Goal: Find specific fact: Find contact information

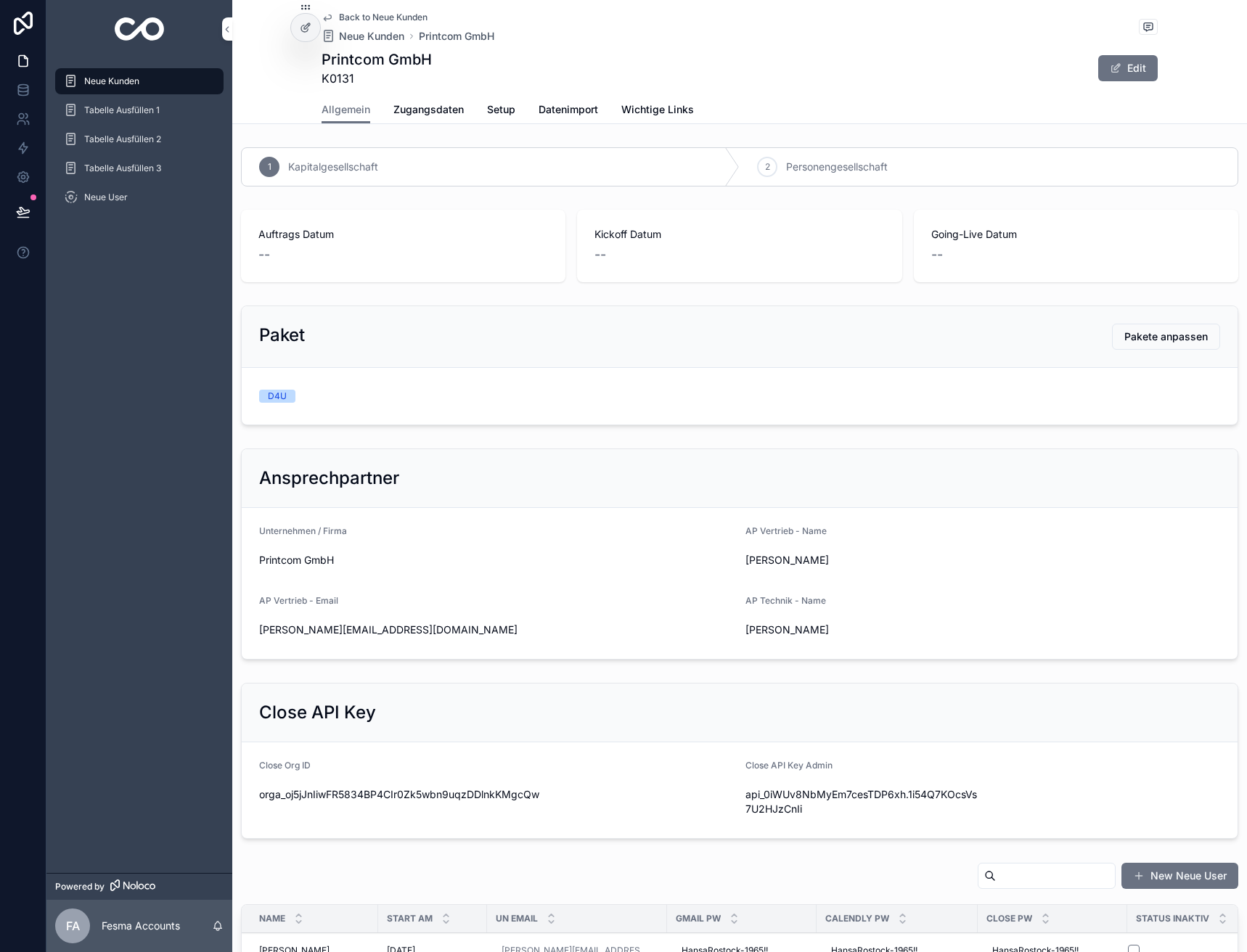
click at [345, 34] on span "Neue Kunden" at bounding box center [372, 36] width 65 height 15
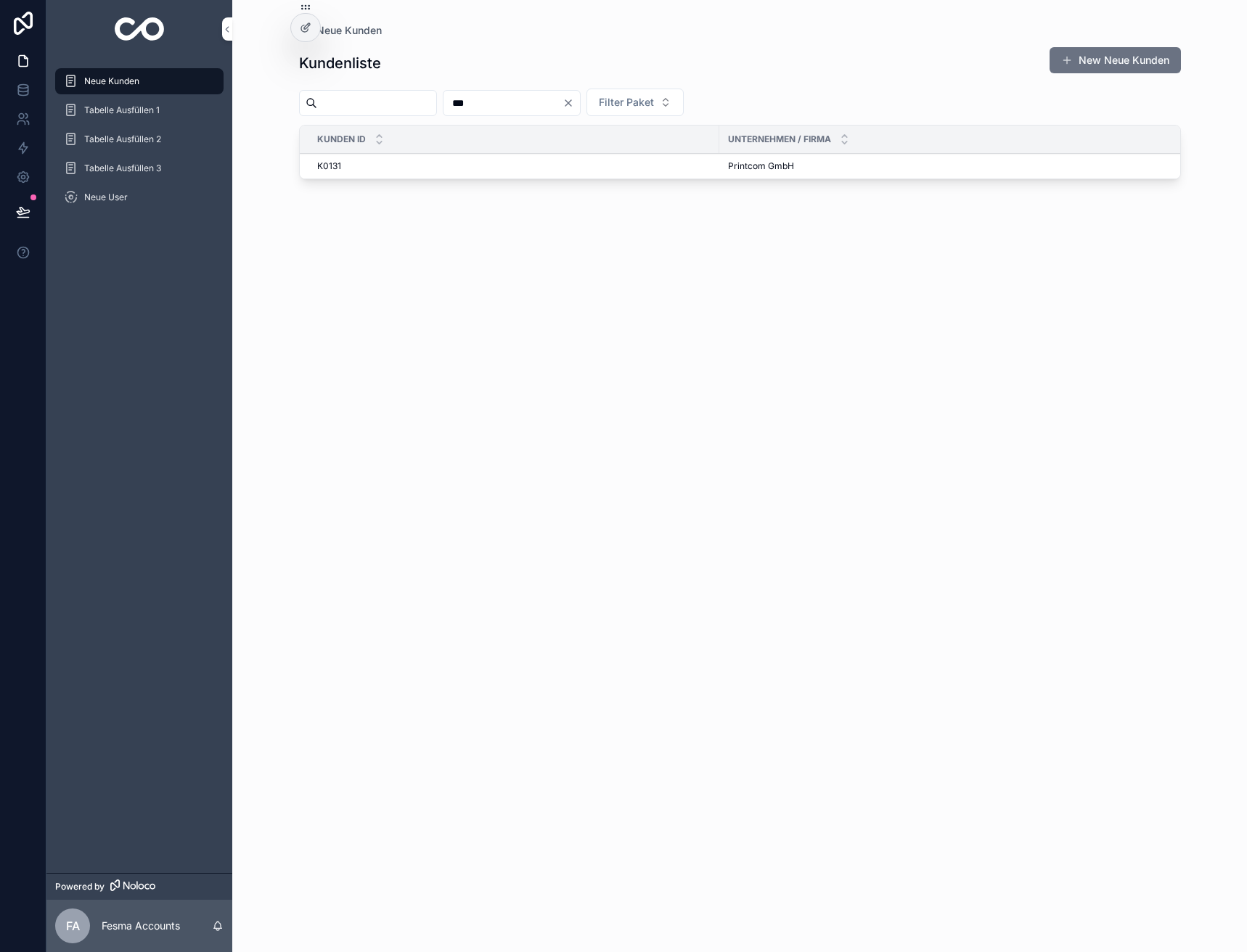
click at [492, 109] on input "***" at bounding box center [502, 102] width 119 height 20
type input "**"
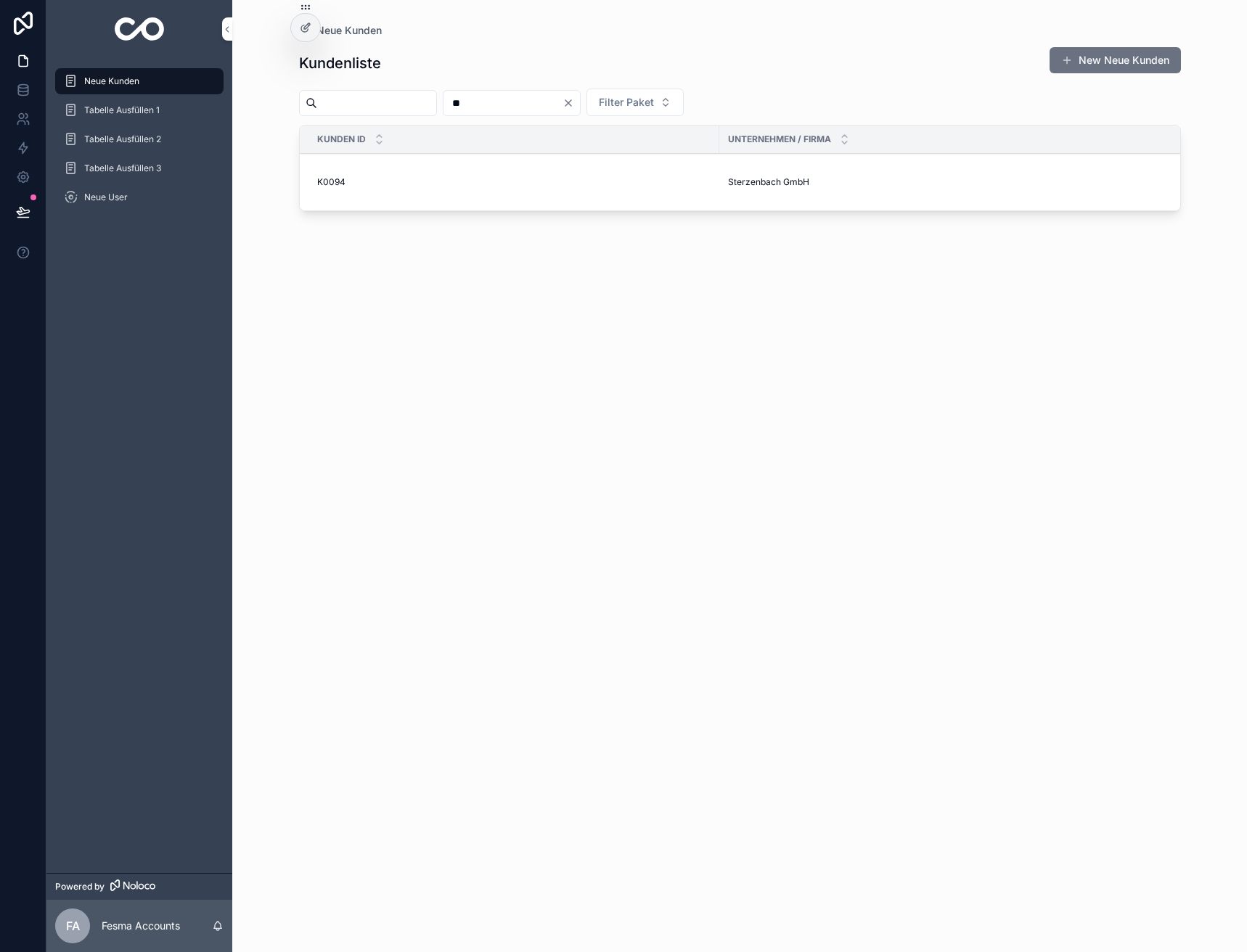
click at [771, 185] on span "Sterzenbach GmbH" at bounding box center [769, 182] width 82 height 12
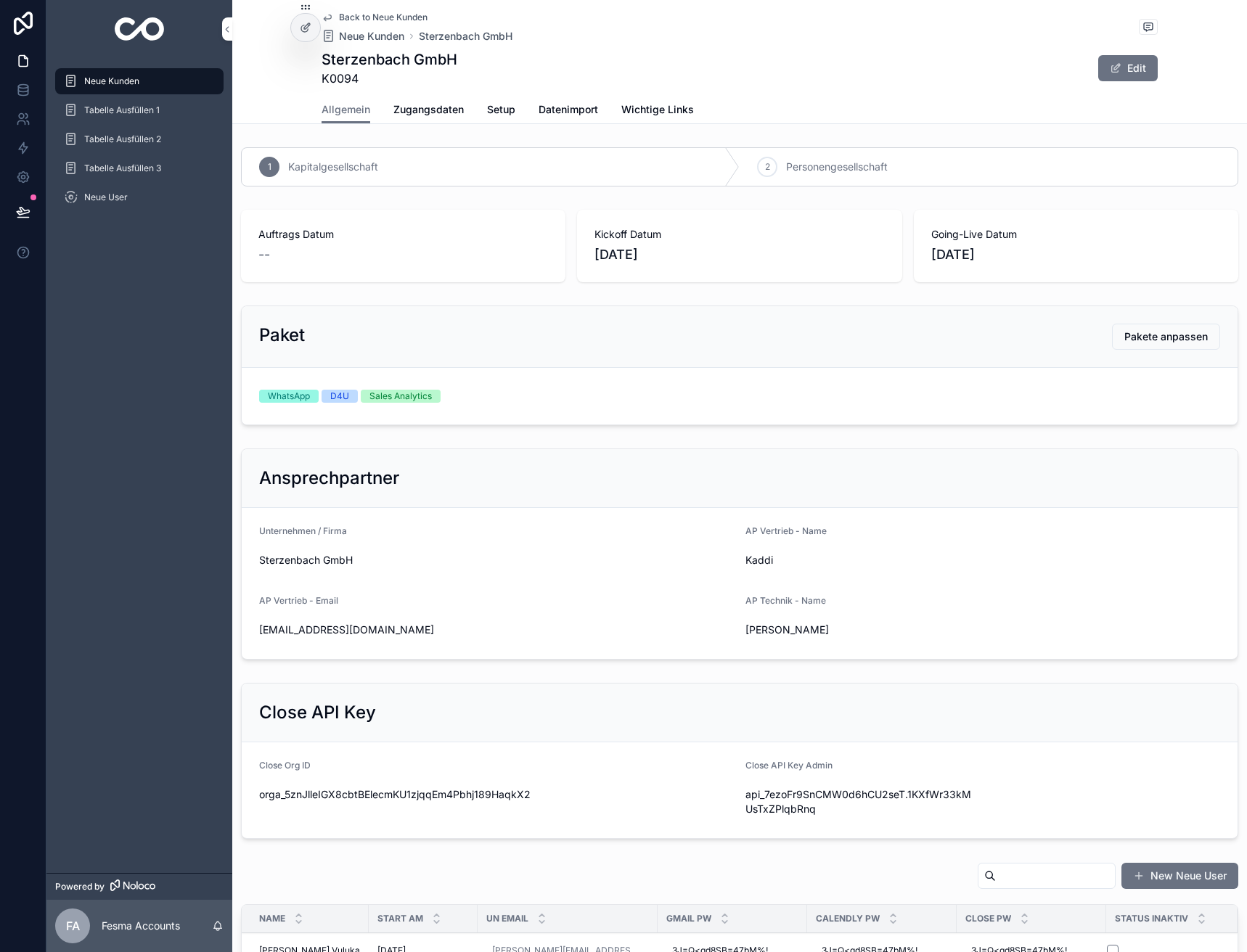
click at [413, 111] on span "Zugangsdaten" at bounding box center [429, 110] width 71 height 15
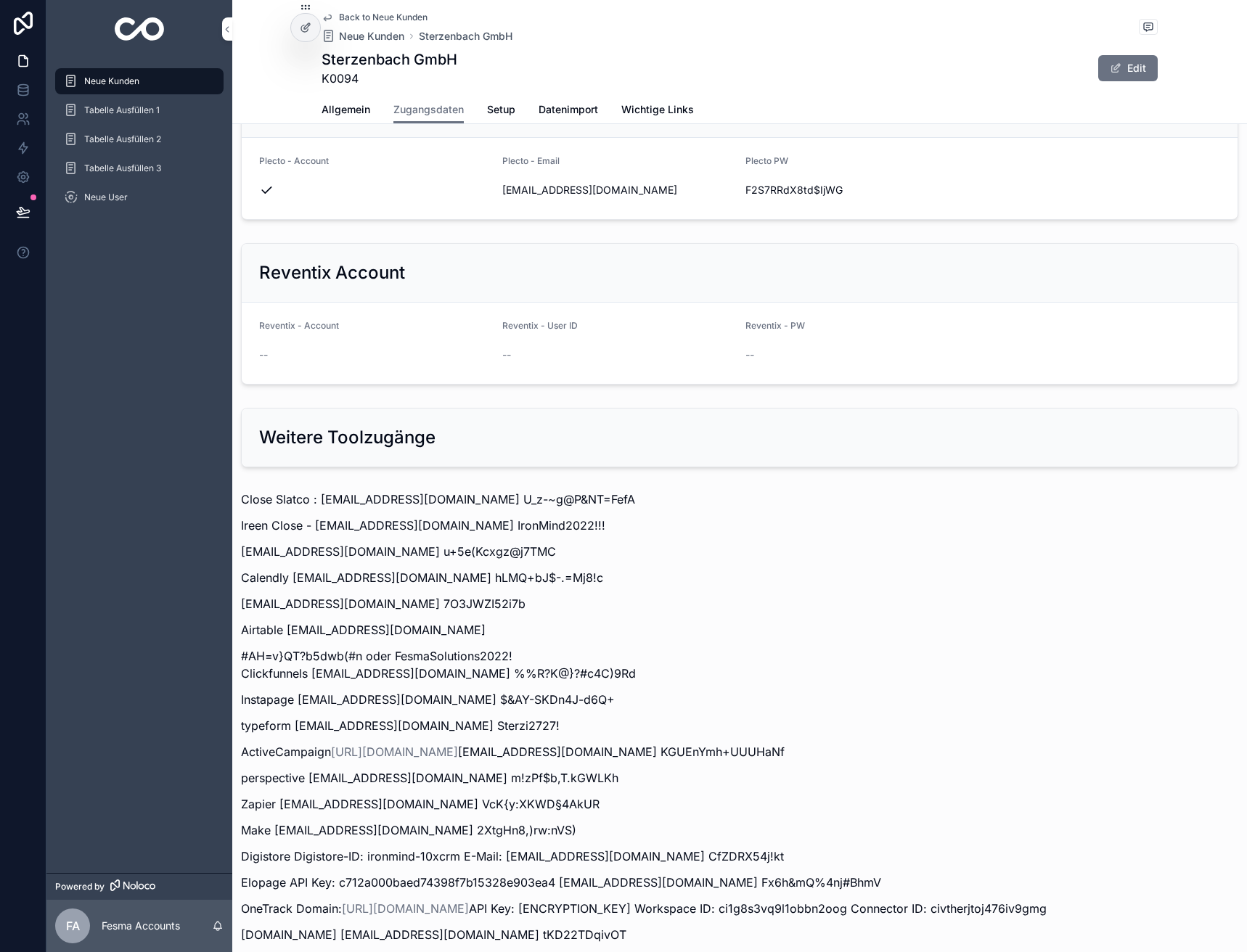
scroll to position [1524, 0]
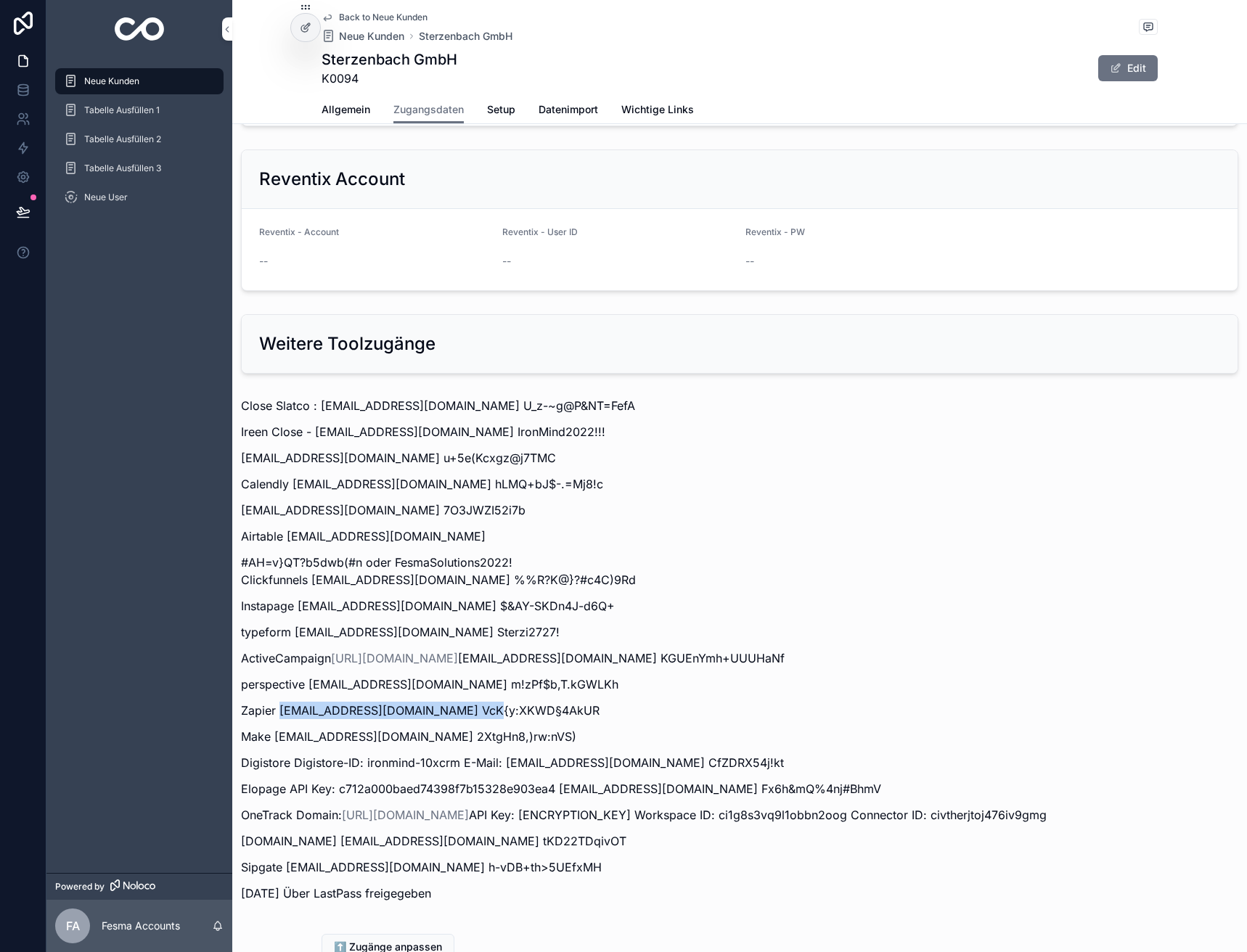
drag, startPoint x: 279, startPoint y: 713, endPoint x: 483, endPoint y: 713, distance: 204.0
click at [483, 713] on p "Zapier [EMAIL_ADDRESS][DOMAIN_NAME] VcK{y:XKWD§4AkUR" at bounding box center [740, 710] width 998 height 17
copy p "[EMAIL_ADDRESS][DOMAIN_NAME]"
drag, startPoint x: 492, startPoint y: 706, endPoint x: 628, endPoint y: 712, distance: 136.1
click at [628, 712] on p "Zapier [EMAIL_ADDRESS][DOMAIN_NAME] VcK{y:XKWD§4AkUR" at bounding box center [740, 710] width 998 height 17
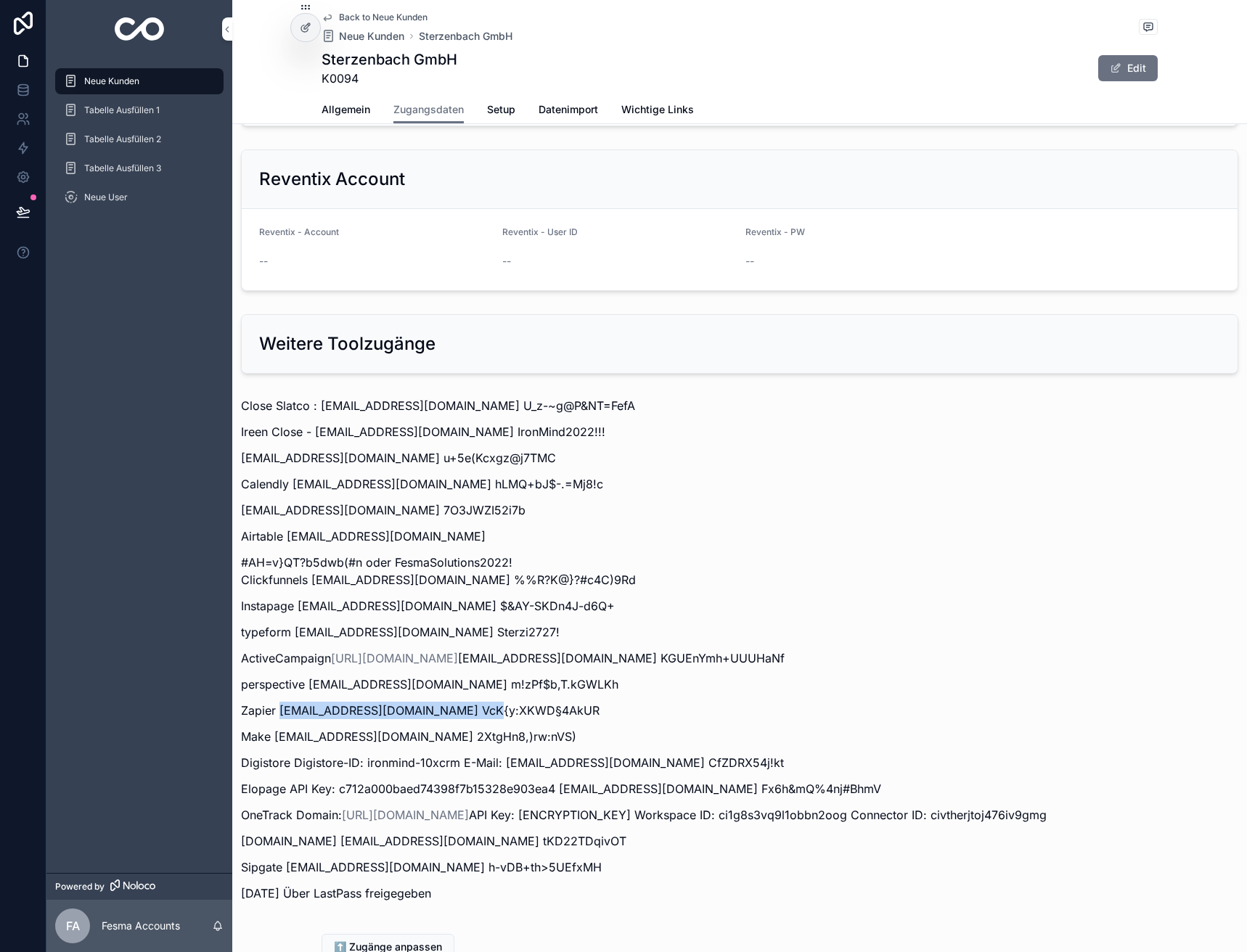
copy p "VcK{y:XKWD§4AkUR"
click at [783, 406] on p "Close Slatco : [EMAIL_ADDRESS][DOMAIN_NAME] U_z-~g@P&NT=FefA" at bounding box center [740, 405] width 998 height 17
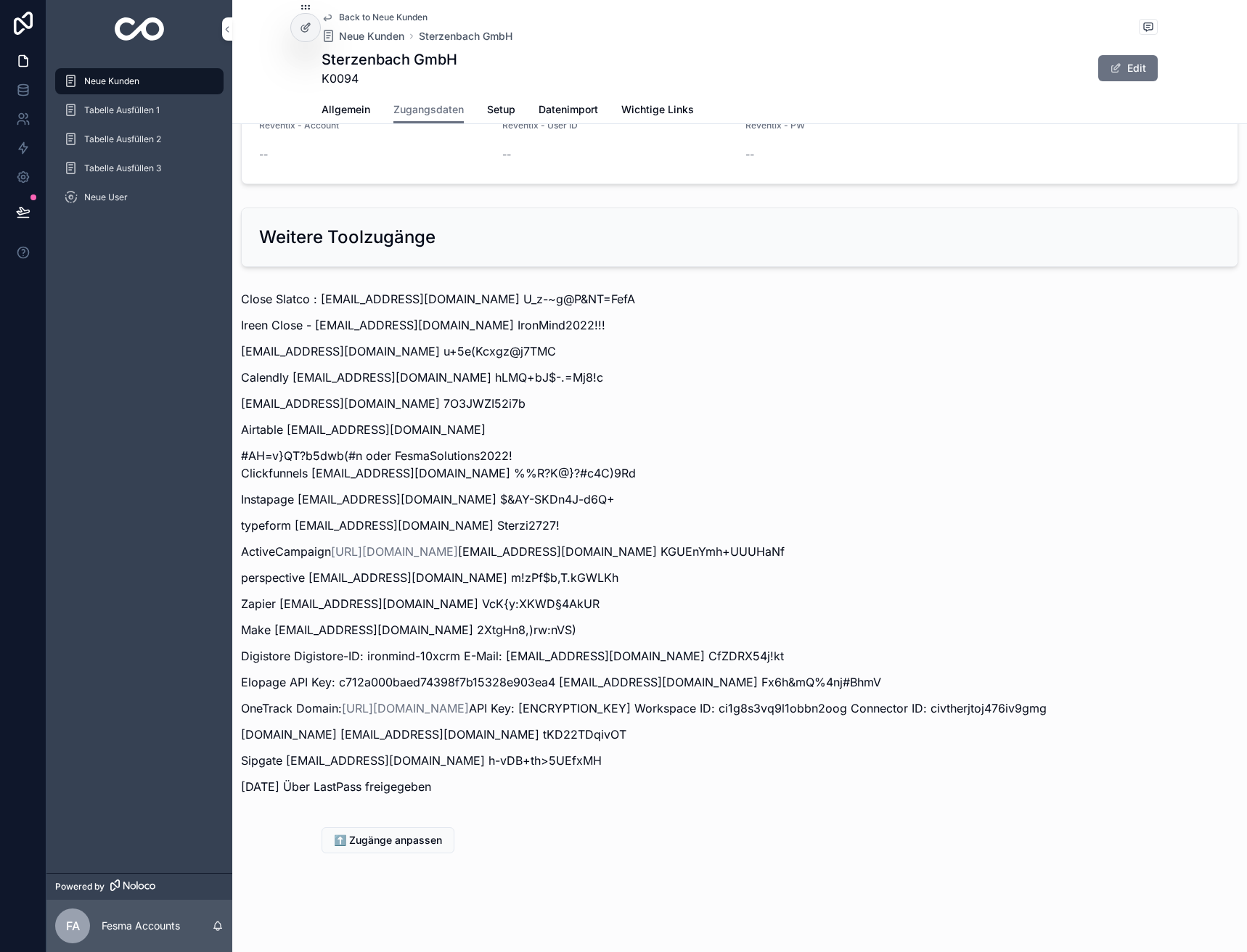
scroll to position [1648, 0]
click at [383, 11] on div "Back to [GEOGRAPHIC_DATA] GmbH Sterzenbach GmbH K0094 Edit" at bounding box center [740, 48] width 836 height 96
click at [383, 16] on span "Back to Neue Kunden" at bounding box center [384, 17] width 89 height 12
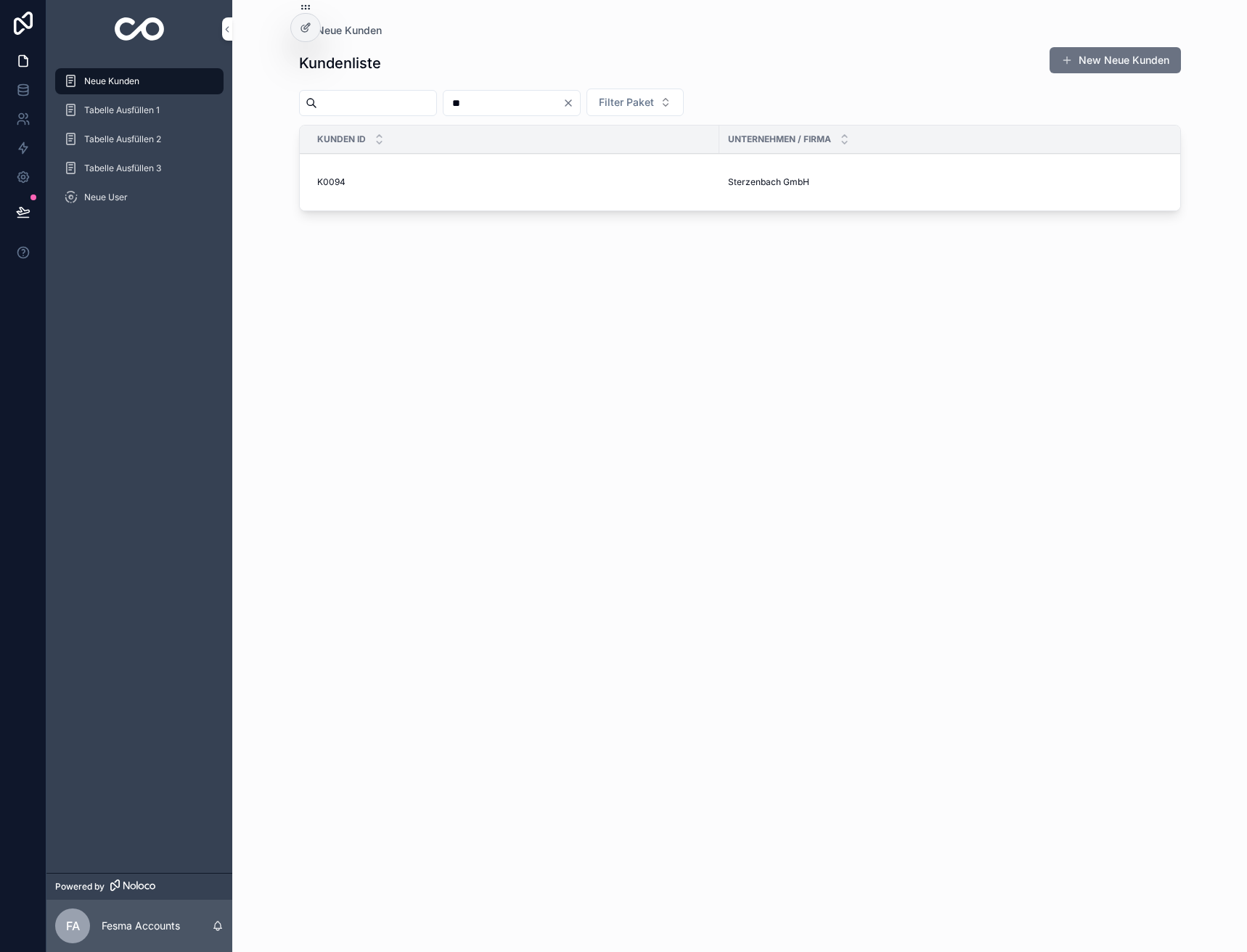
click at [511, 99] on input "**" at bounding box center [502, 102] width 119 height 20
click at [762, 184] on span "Sterzenbach GmbH" at bounding box center [769, 182] width 82 height 12
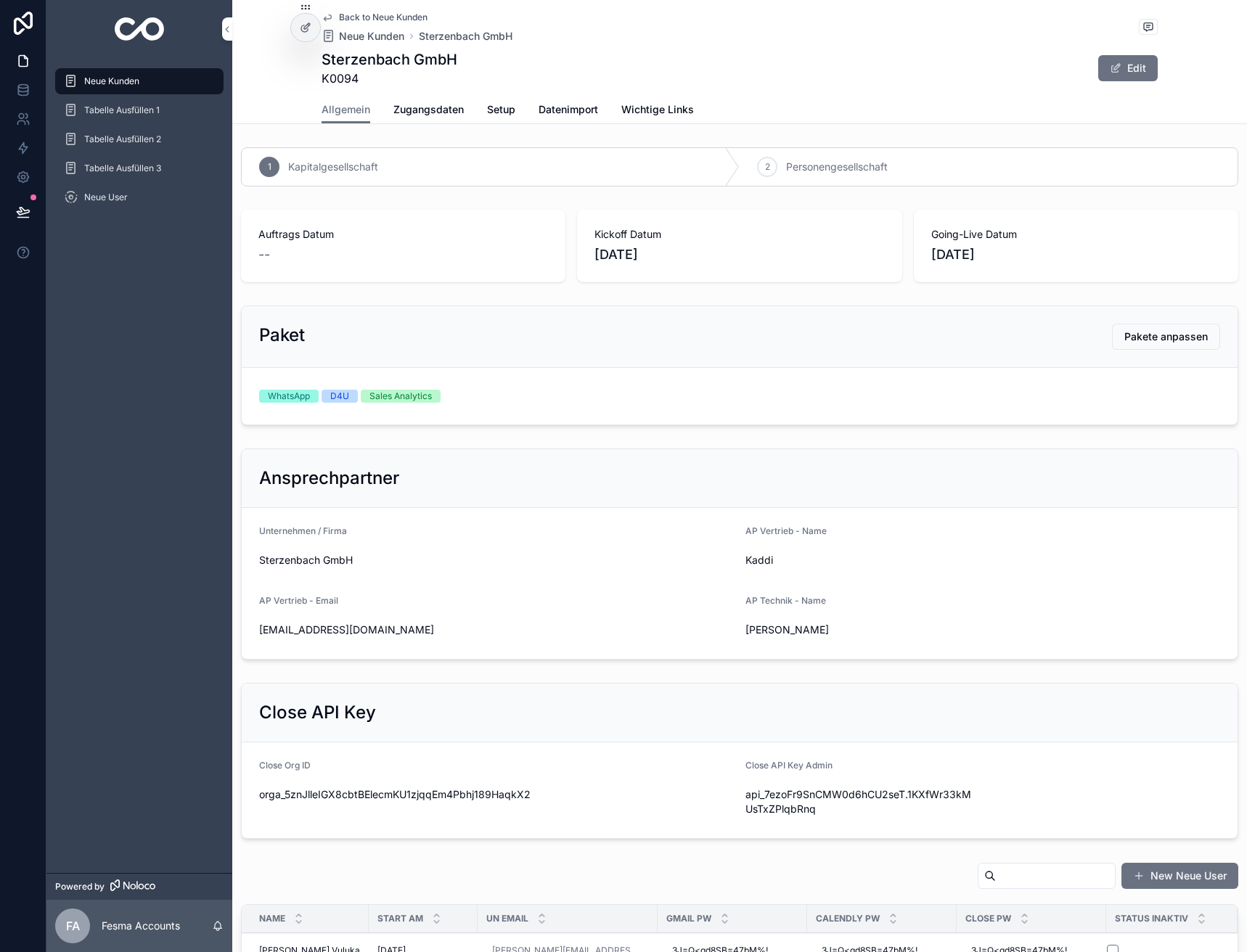
click at [434, 114] on span "Zugangsdaten" at bounding box center [429, 110] width 71 height 15
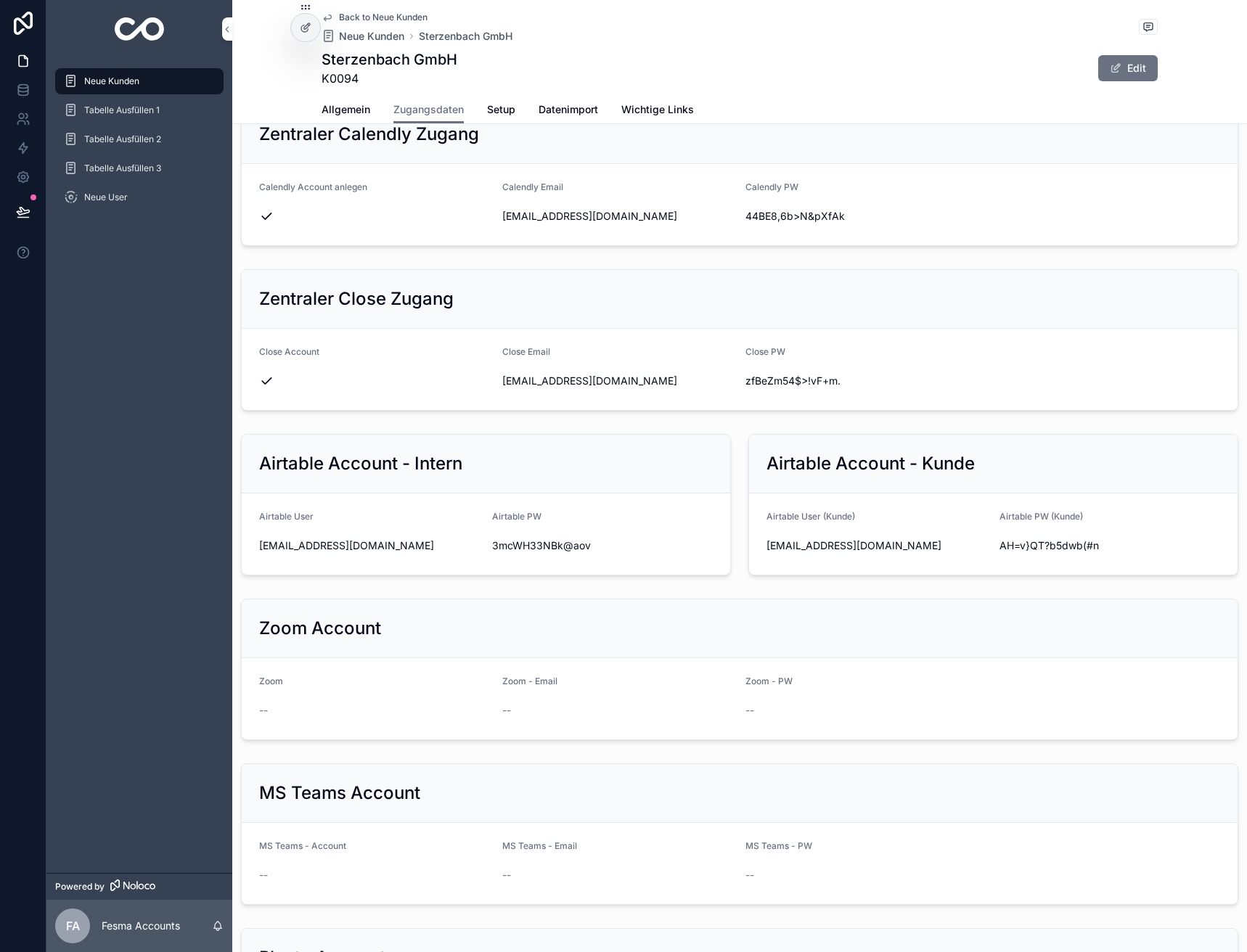
scroll to position [435, 0]
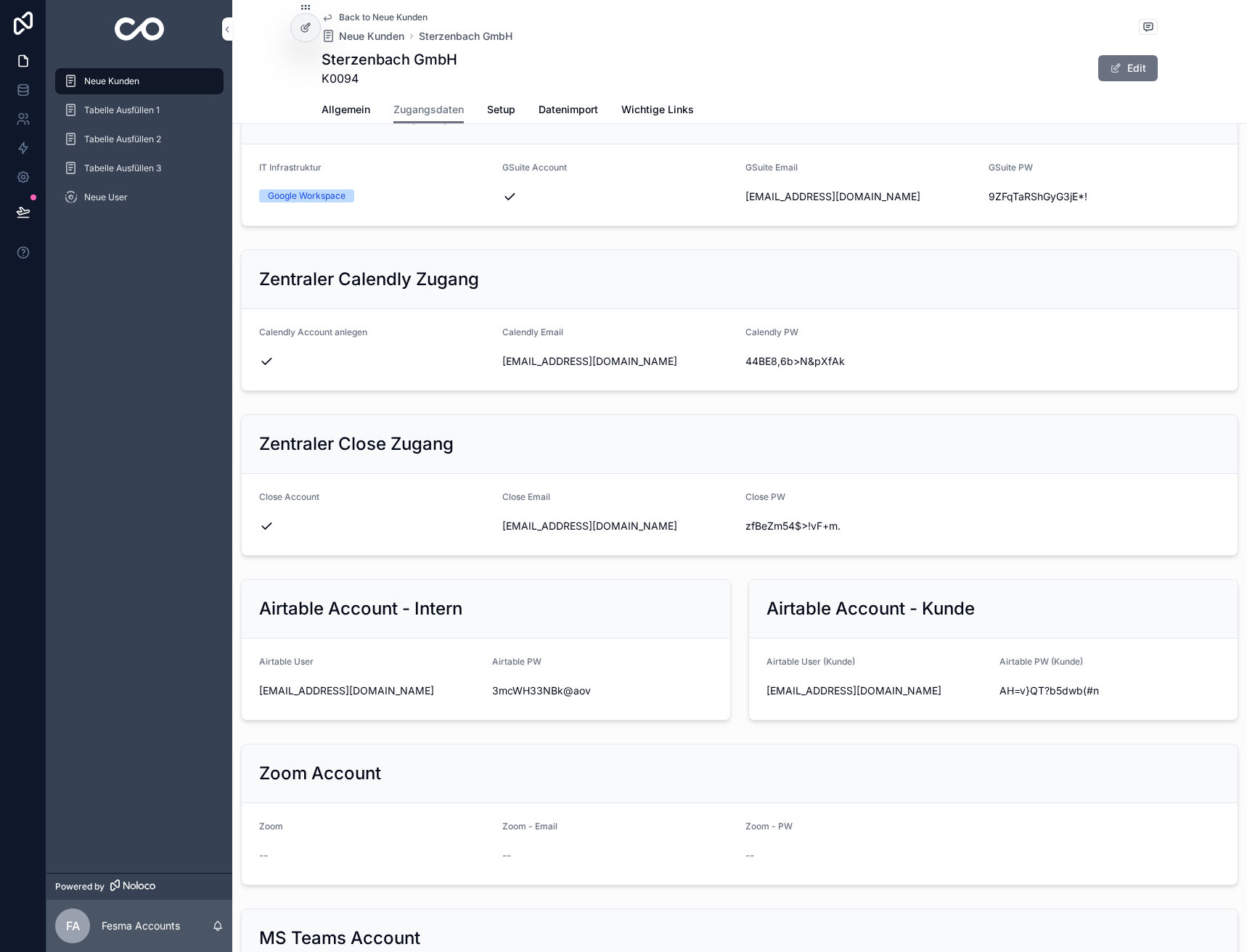
click at [544, 355] on span "[EMAIL_ADDRESS][DOMAIN_NAME]" at bounding box center [618, 362] width 231 height 15
copy div "[EMAIL_ADDRESS][DOMAIN_NAME]"
click at [792, 355] on span "44BE8,6b>N&pXfAk" at bounding box center [861, 362] width 231 height 15
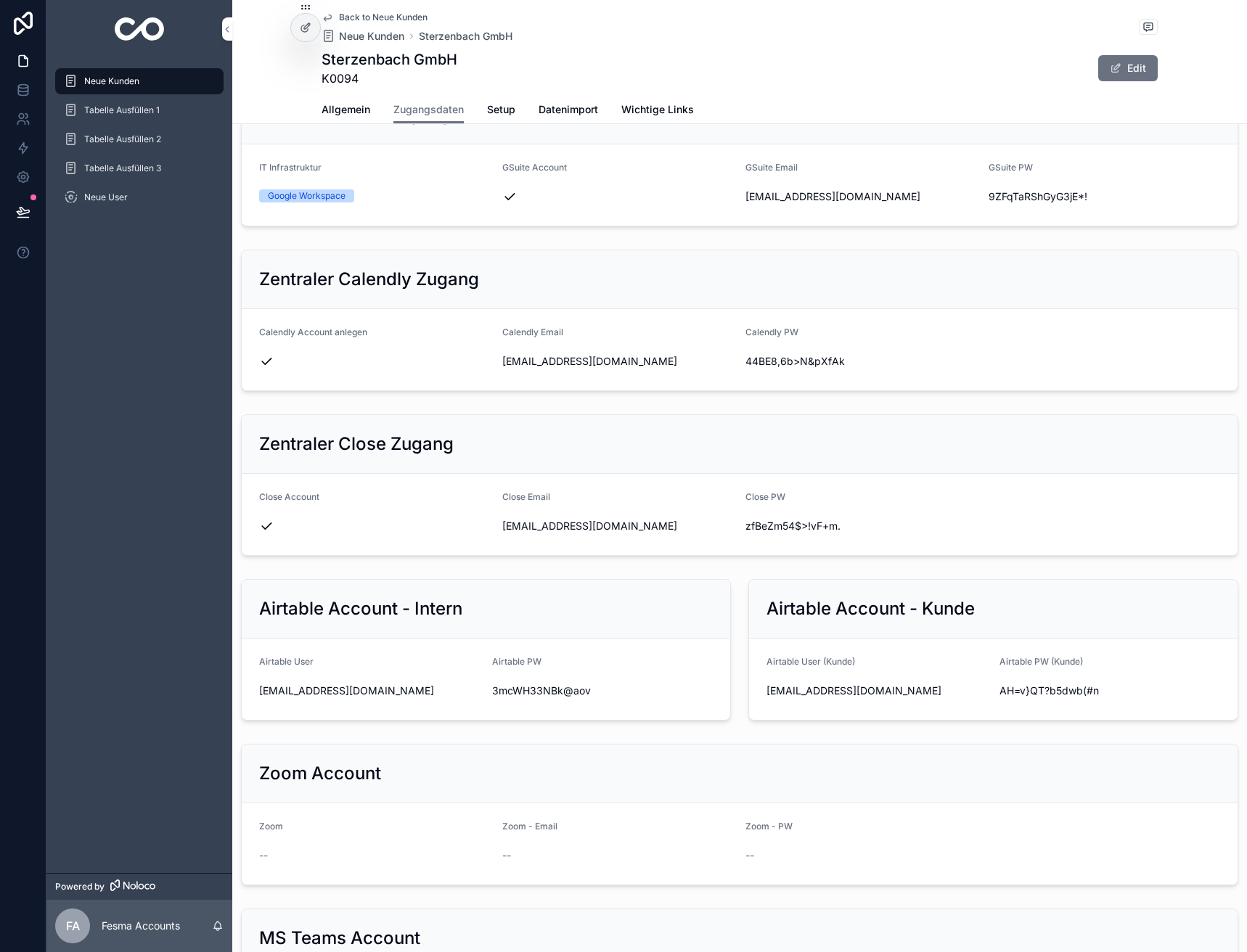
click at [792, 355] on span "44BE8,6b>N&pXfAk" at bounding box center [861, 362] width 231 height 15
click at [793, 365] on span "44BE8,6b>N&pXfAk" at bounding box center [861, 362] width 231 height 15
click at [378, 32] on span "Neue Kunden" at bounding box center [372, 36] width 65 height 15
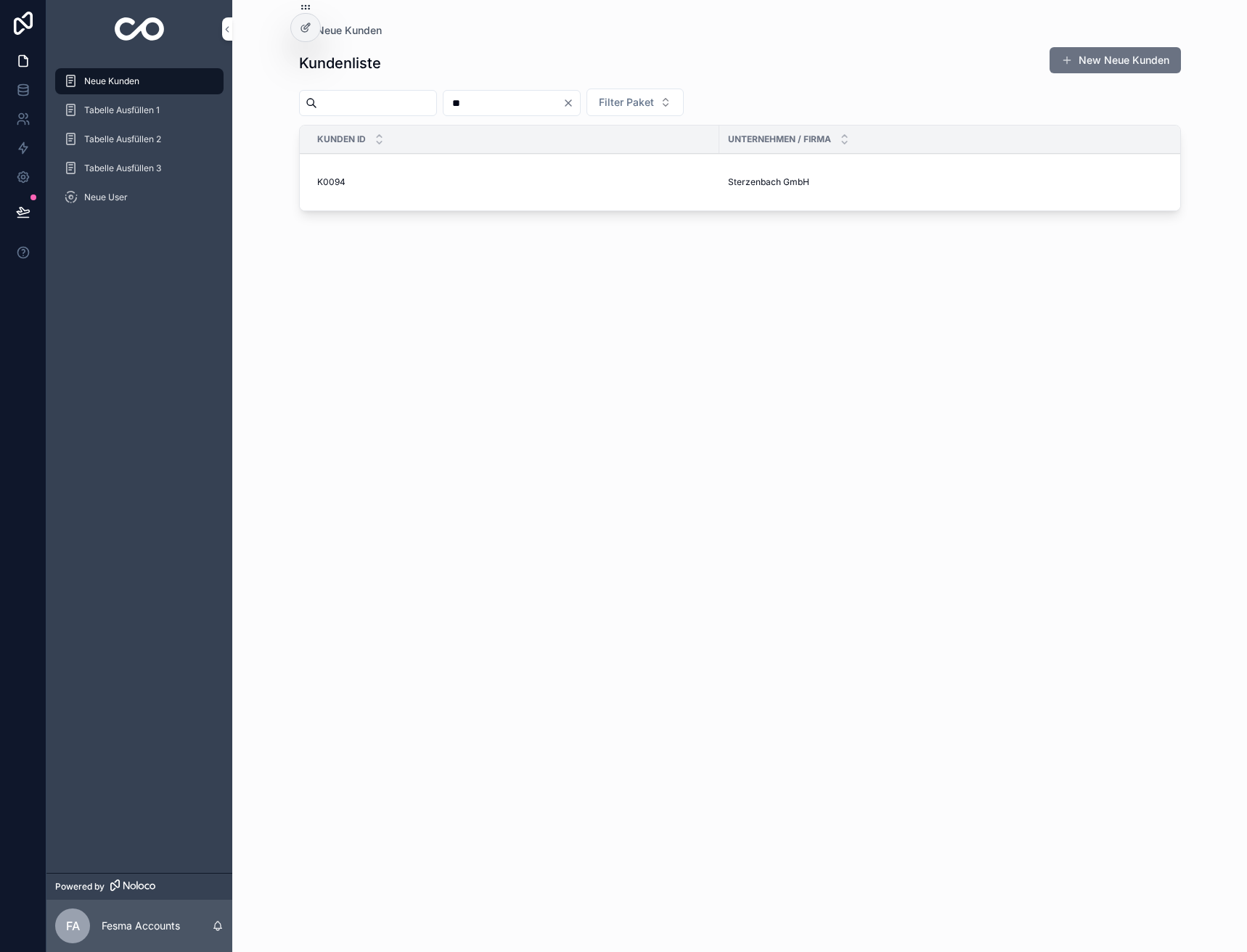
click at [559, 100] on input "**" at bounding box center [502, 102] width 119 height 20
type input "**"
click at [768, 201] on span "DigiSpace GmbH" at bounding box center [764, 199] width 71 height 12
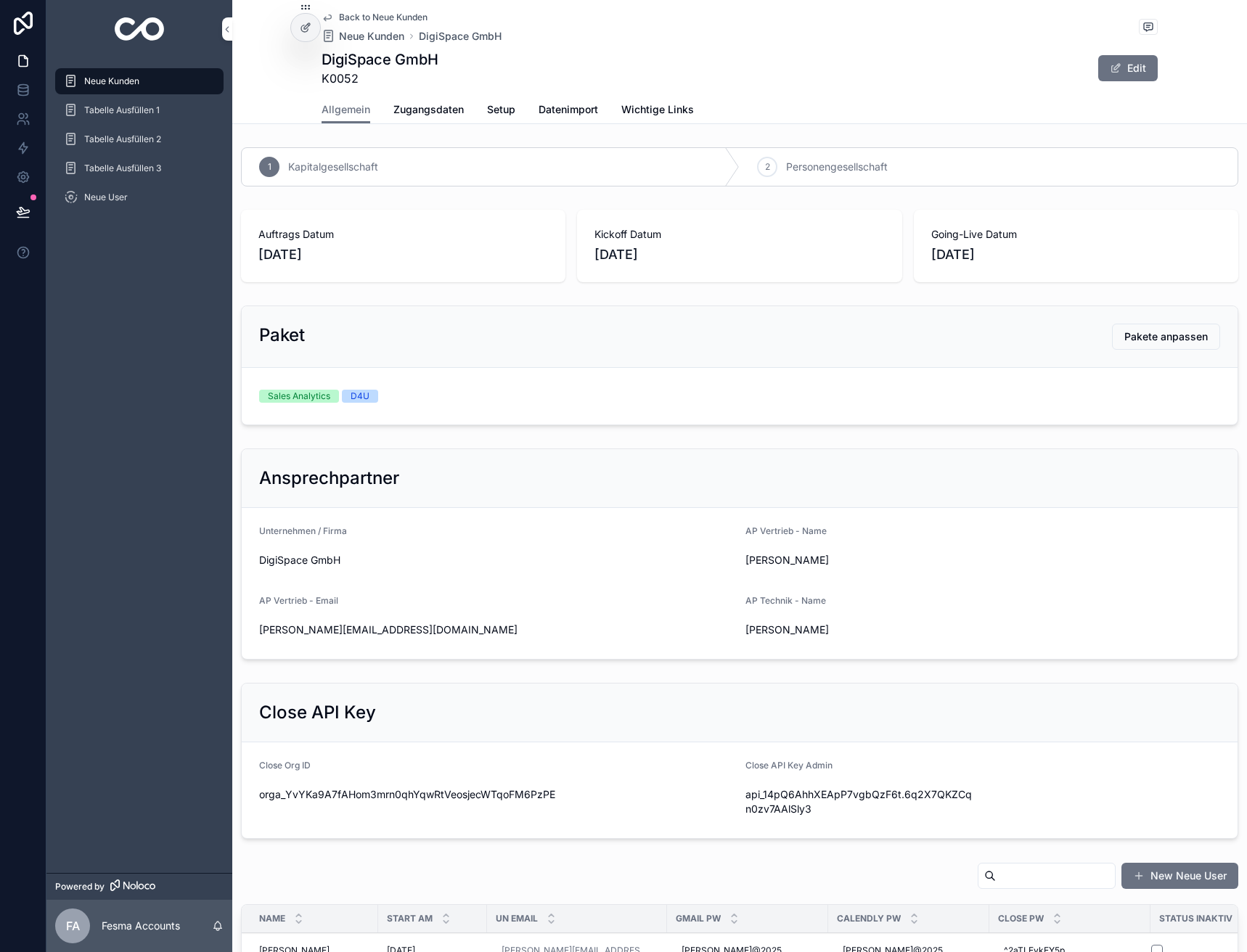
scroll to position [290, 0]
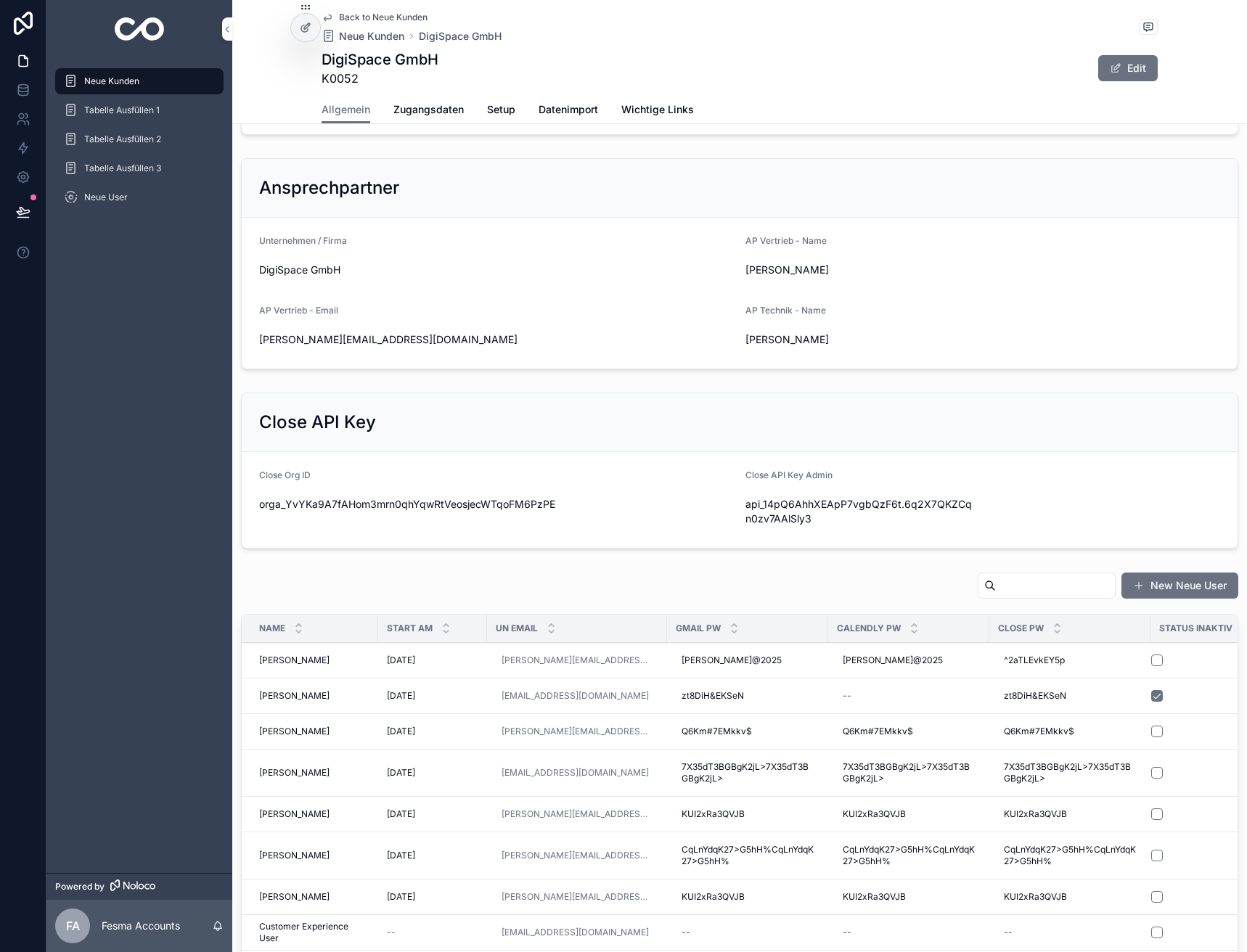
click at [418, 104] on span "Zugangsdaten" at bounding box center [429, 110] width 71 height 15
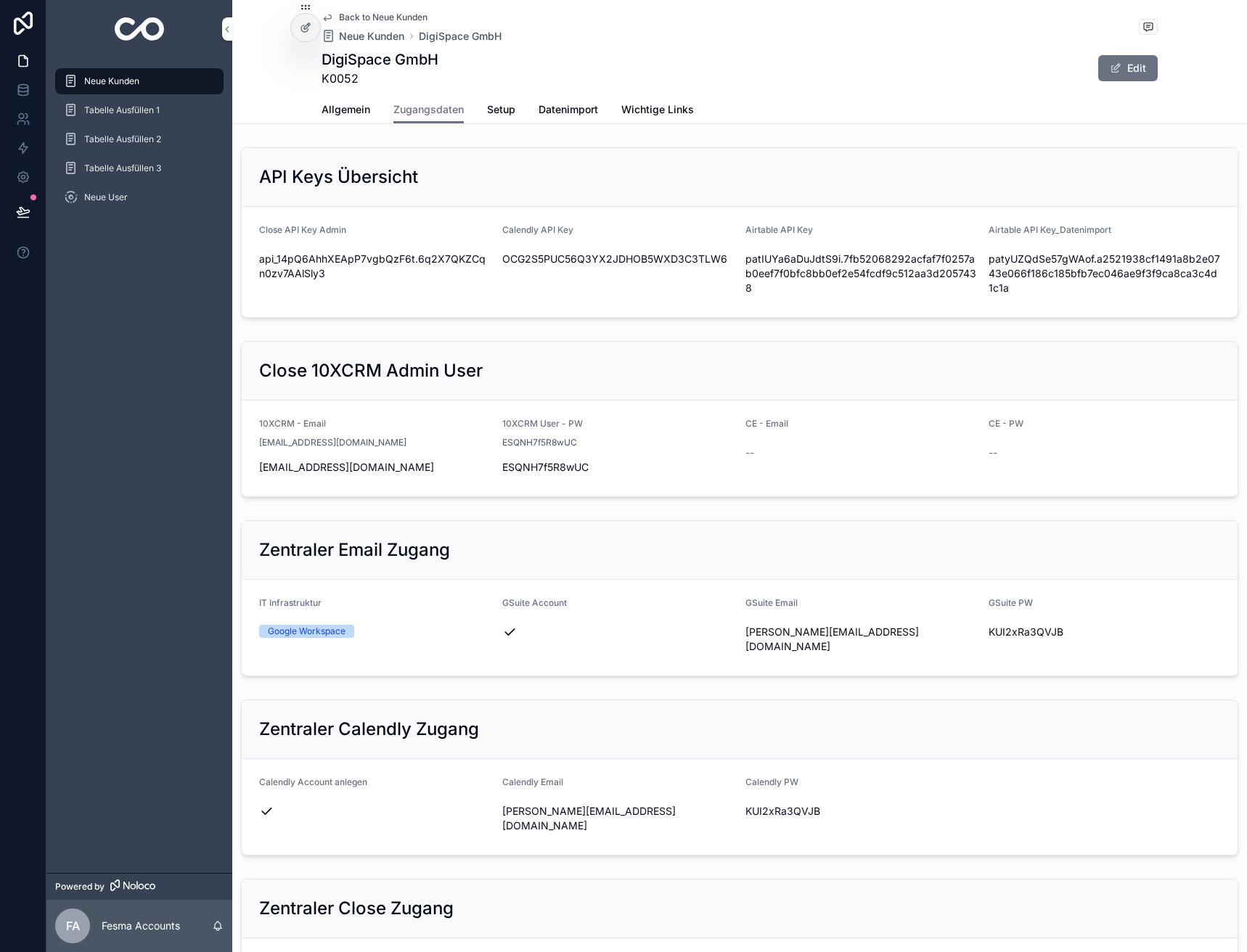
click at [589, 804] on span "[PERSON_NAME][EMAIL_ADDRESS][DOMAIN_NAME]" at bounding box center [618, 819] width 231 height 29
copy div "[PERSON_NAME][EMAIL_ADDRESS][DOMAIN_NAME]"
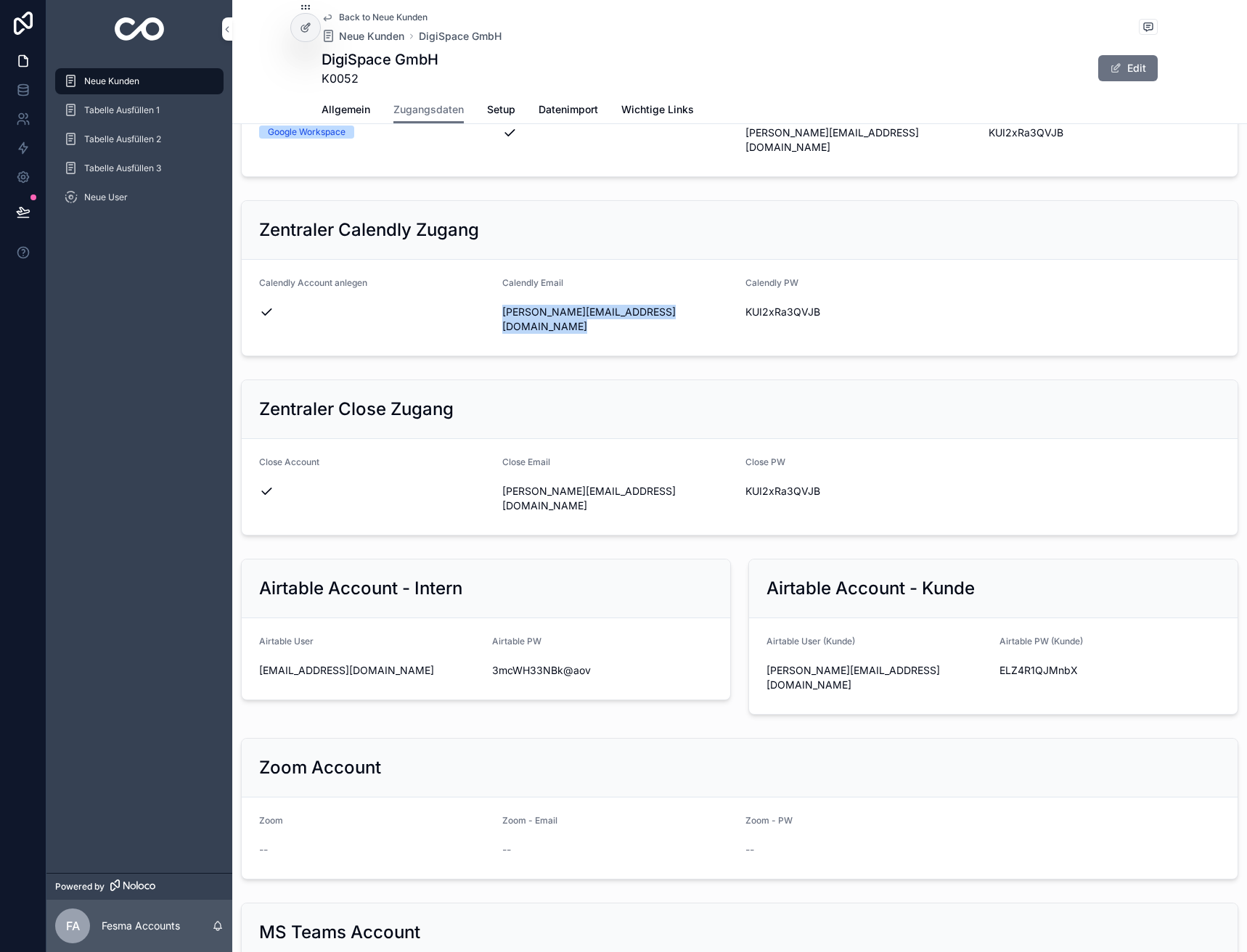
scroll to position [508, 0]
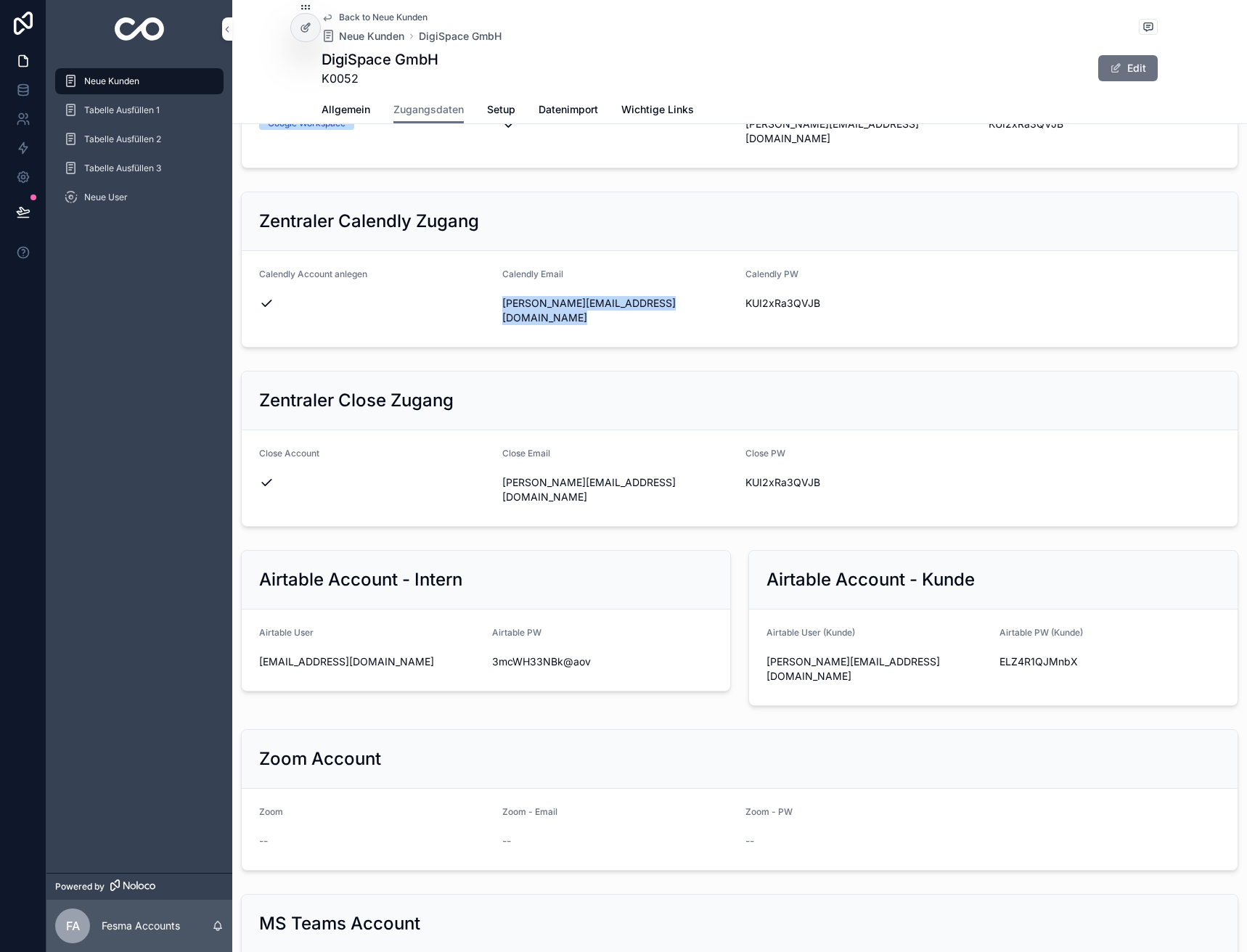
click at [834, 655] on span "[PERSON_NAME][EMAIL_ADDRESS][DOMAIN_NAME]" at bounding box center [877, 669] width 221 height 29
copy div "[PERSON_NAME][EMAIL_ADDRESS][DOMAIN_NAME]"
click at [1040, 655] on span "ELZ4R1QJMnbX" at bounding box center [1110, 662] width 221 height 15
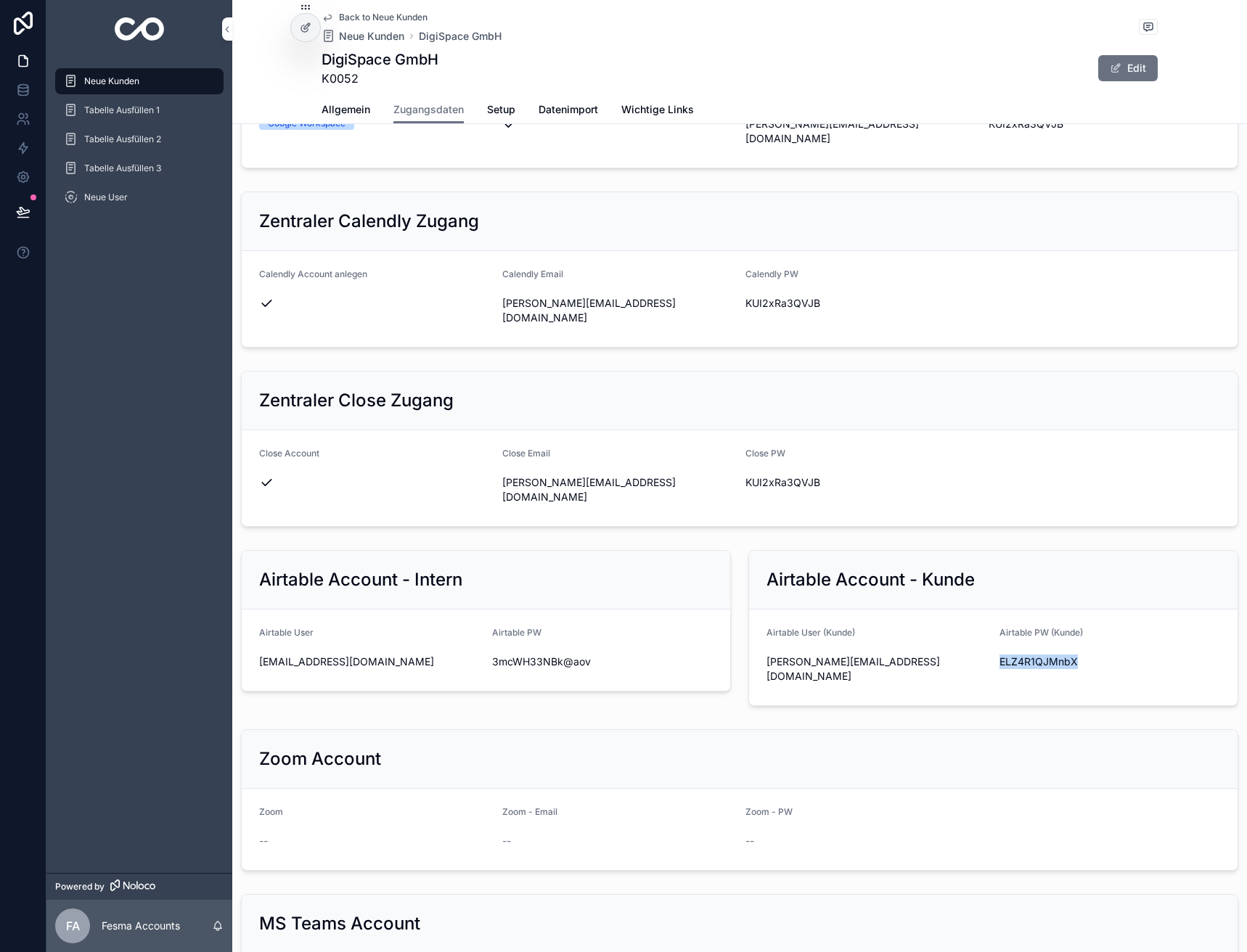
click at [1040, 655] on span "ELZ4R1QJMnbX" at bounding box center [1110, 662] width 221 height 15
copy span "ELZ4R1QJMnbX"
click at [363, 37] on span "Neue Kunden" at bounding box center [372, 36] width 65 height 15
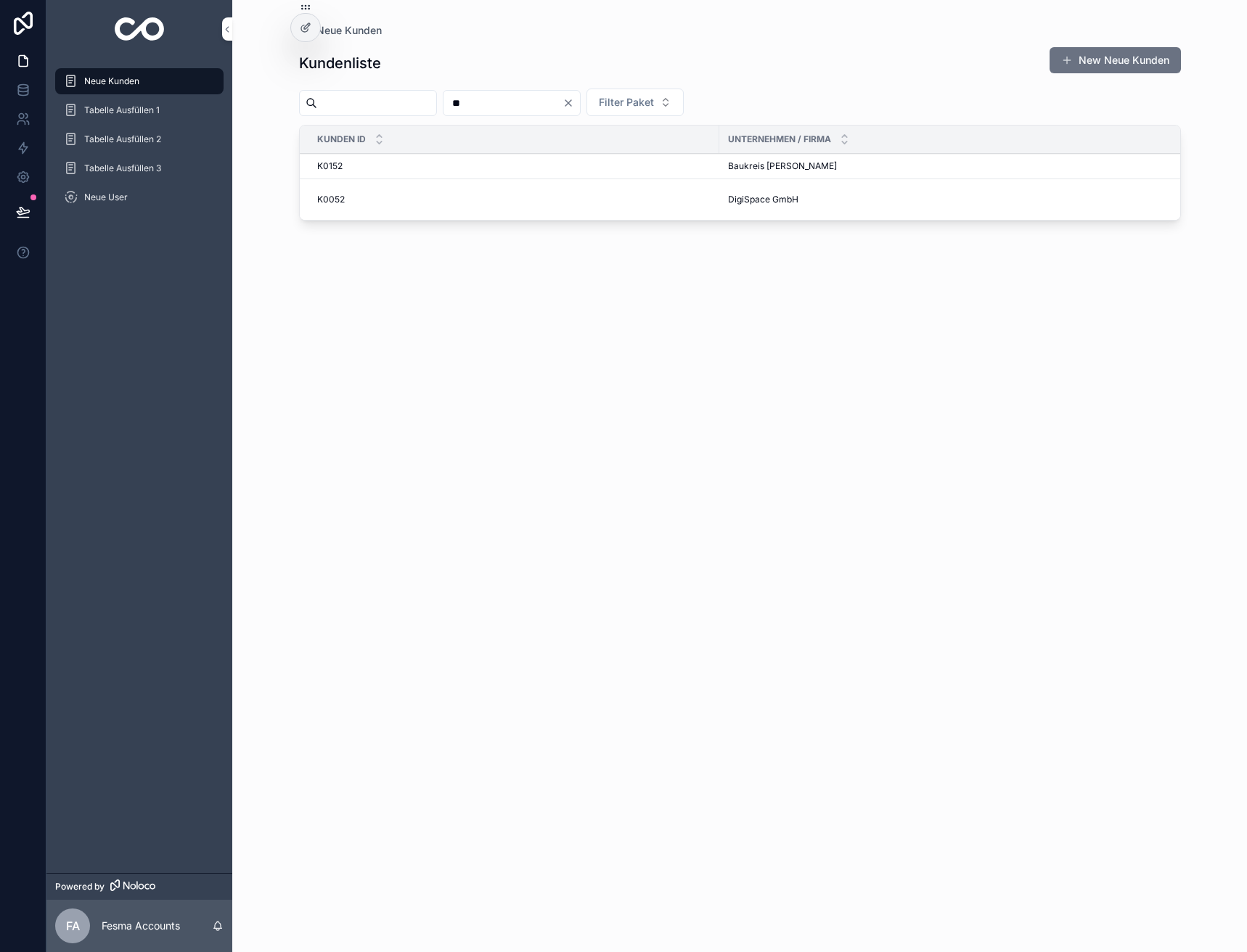
click at [526, 104] on input "**" at bounding box center [502, 102] width 119 height 20
type input "**"
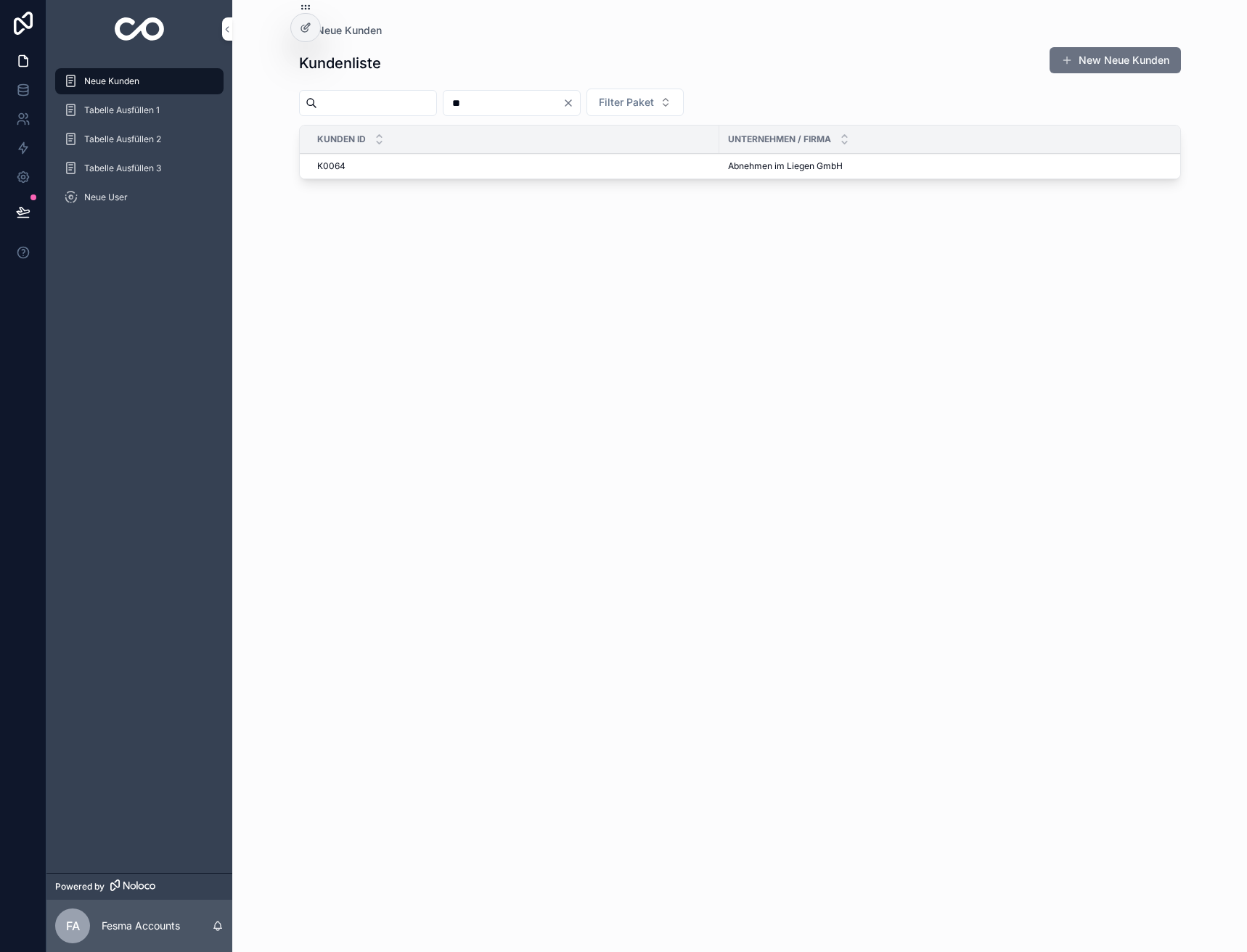
click at [769, 165] on span "Abnehmen im Liegen GmbH" at bounding box center [785, 166] width 114 height 12
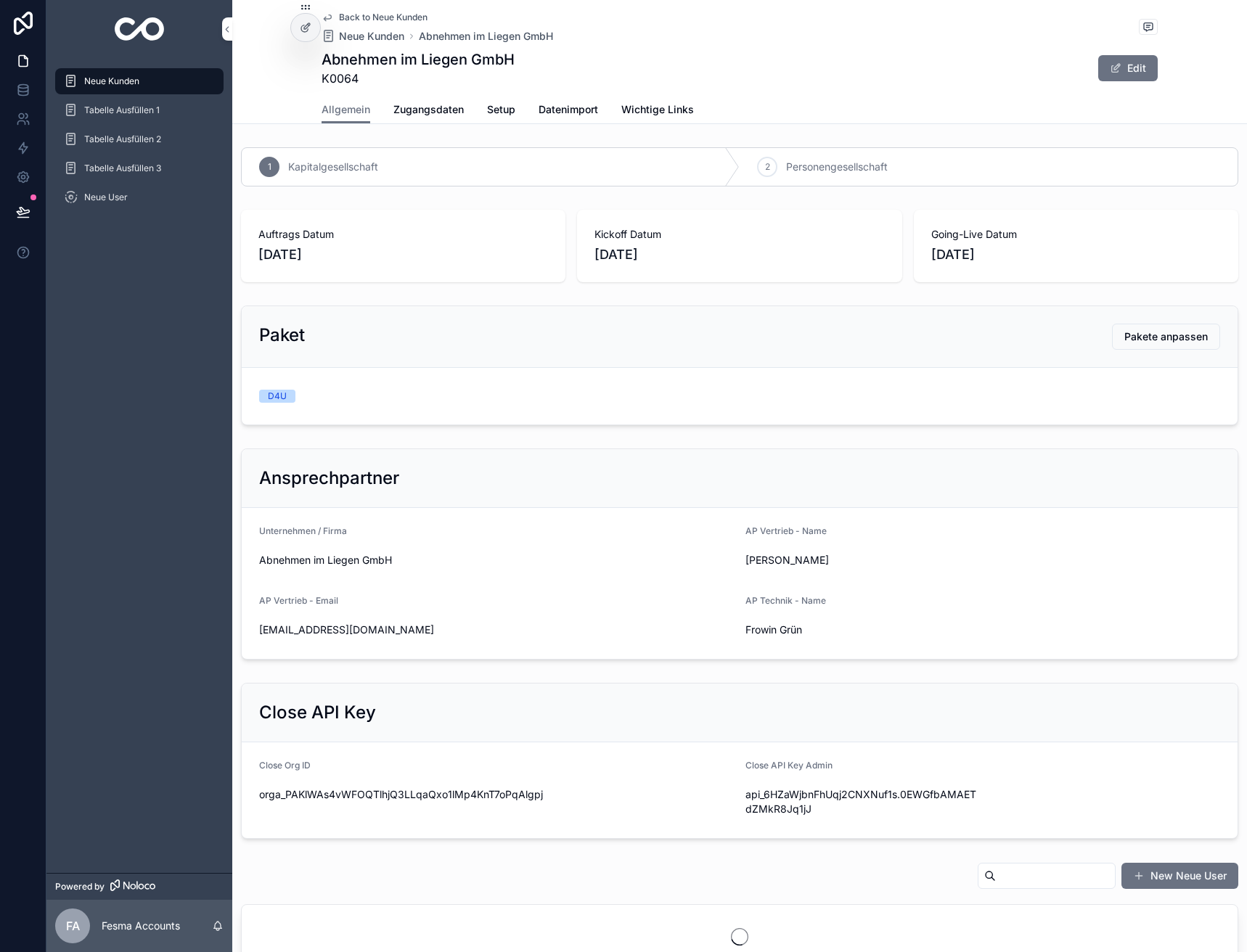
click at [414, 113] on span "Zugangsdaten" at bounding box center [429, 110] width 71 height 15
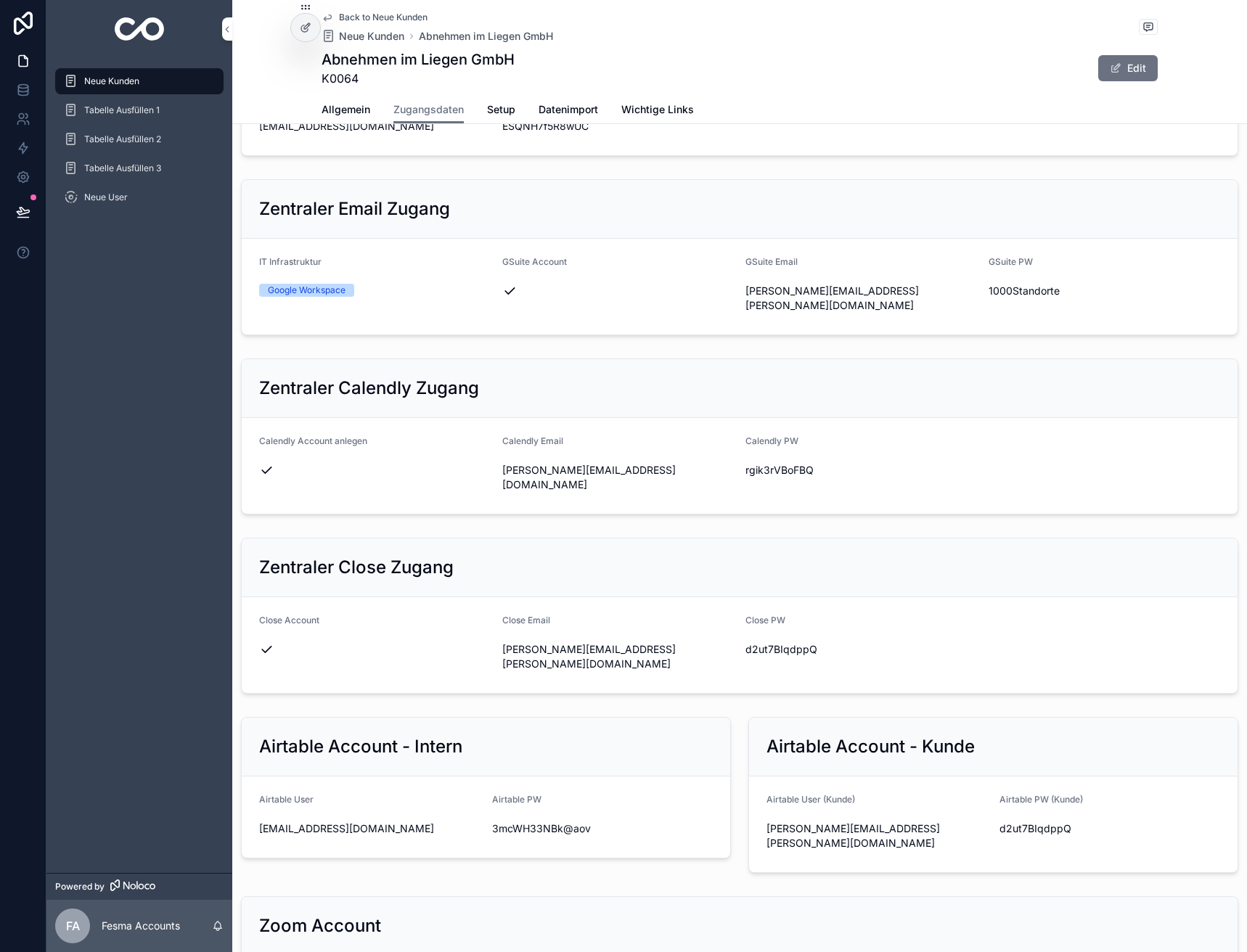
scroll to position [298, 0]
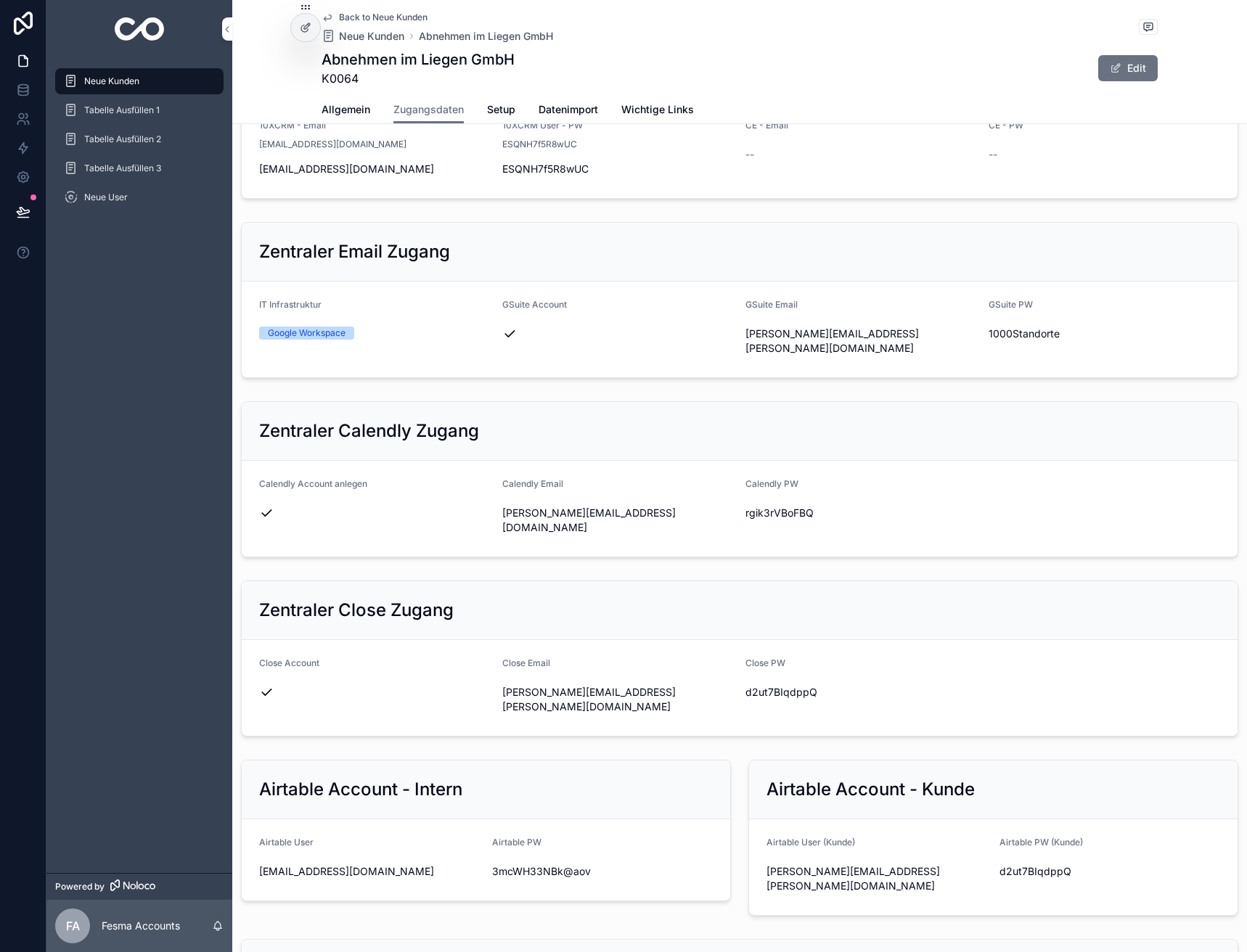
click at [583, 506] on span "[PERSON_NAME][EMAIL_ADDRESS][DOMAIN_NAME]" at bounding box center [618, 520] width 231 height 29
click at [605, 506] on span "[PERSON_NAME][EMAIL_ADDRESS][DOMAIN_NAME]" at bounding box center [618, 520] width 231 height 29
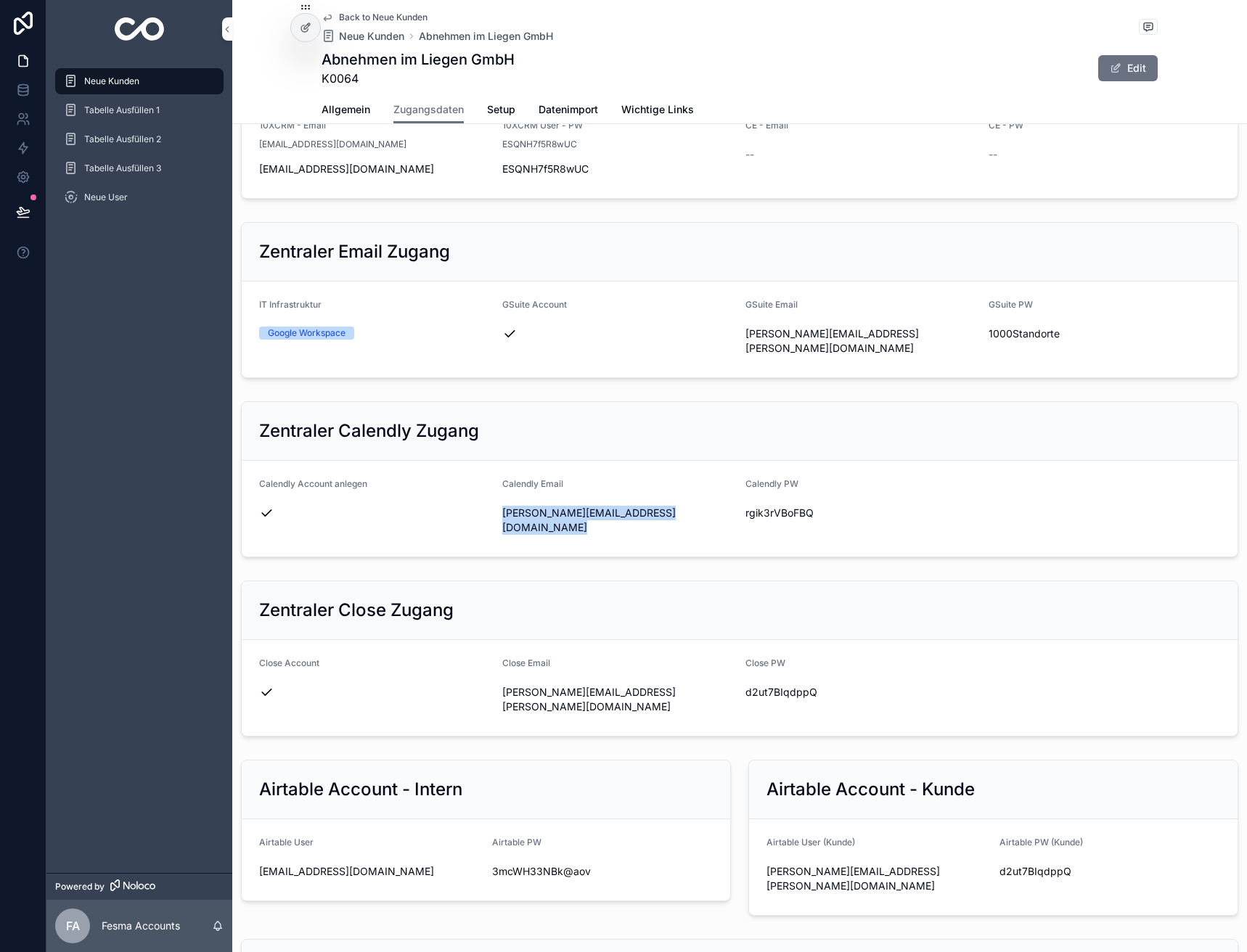
copy div "[PERSON_NAME][EMAIL_ADDRESS][DOMAIN_NAME]"
click at [774, 501] on div "rgik3rVBoFBQ" at bounding box center [861, 513] width 231 height 24
copy span "rgik3rVBoFBQ"
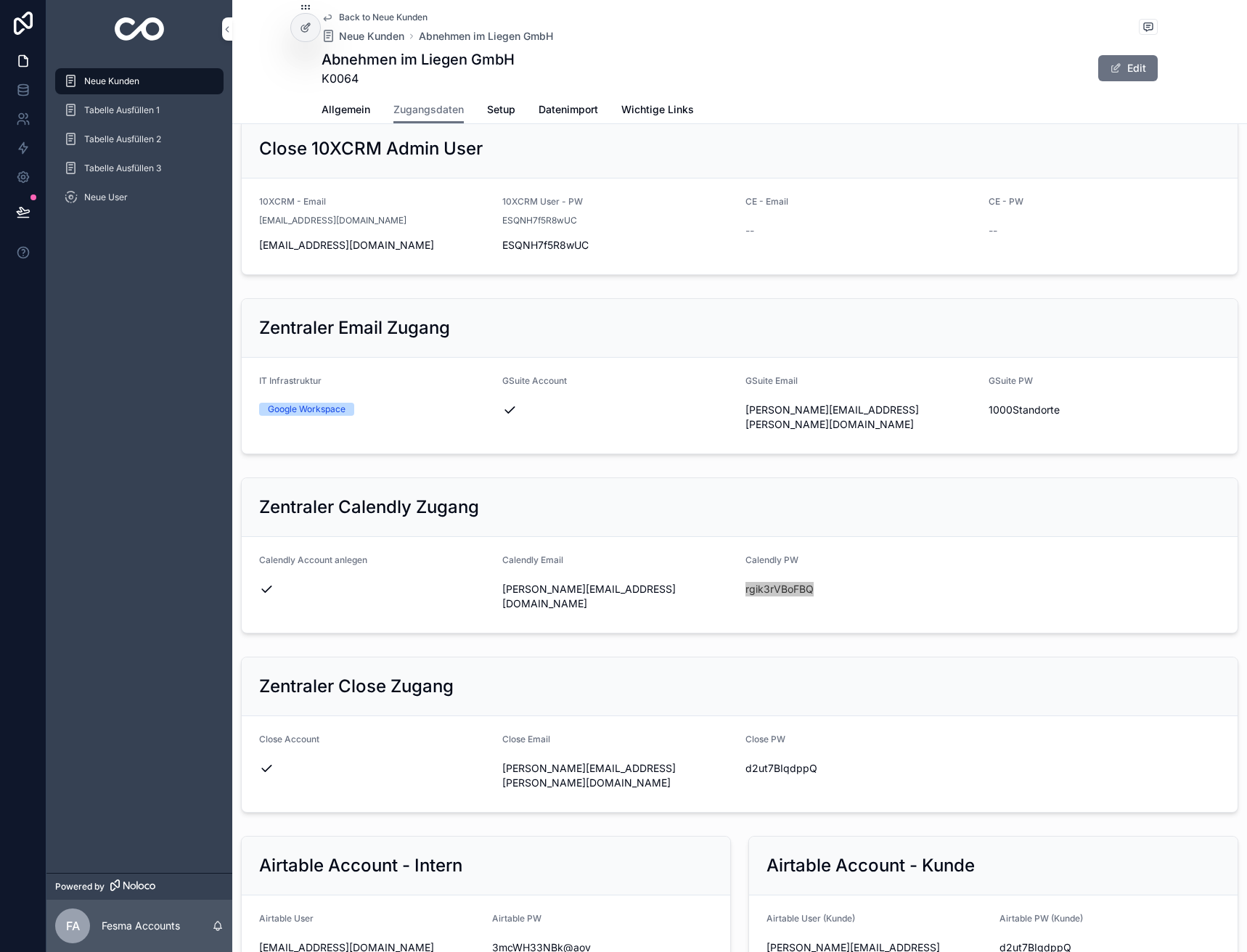
scroll to position [153, 0]
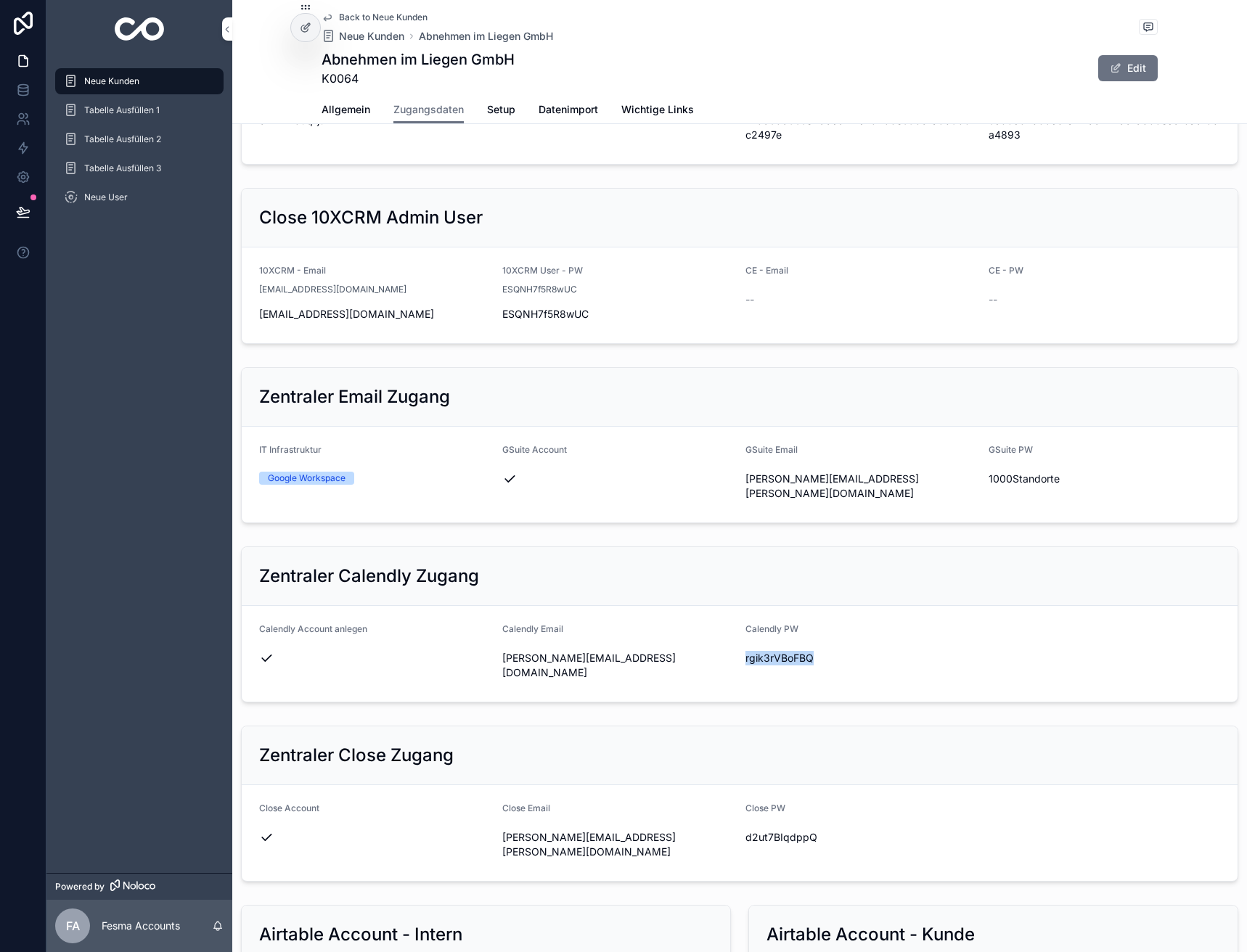
click at [1011, 478] on span "1000Standorte" at bounding box center [1104, 479] width 231 height 15
copy span "1000Standorte"
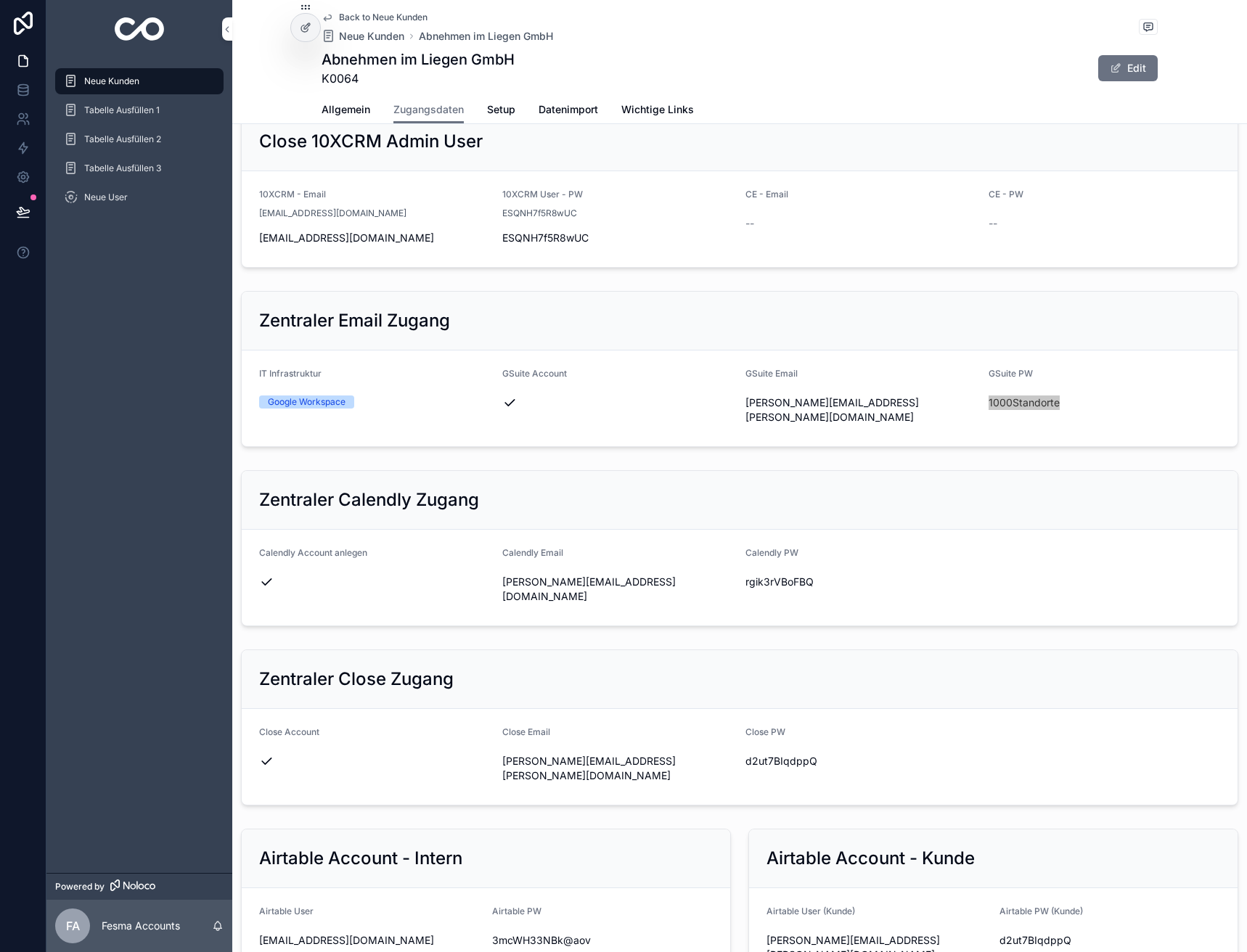
scroll to position [226, 0]
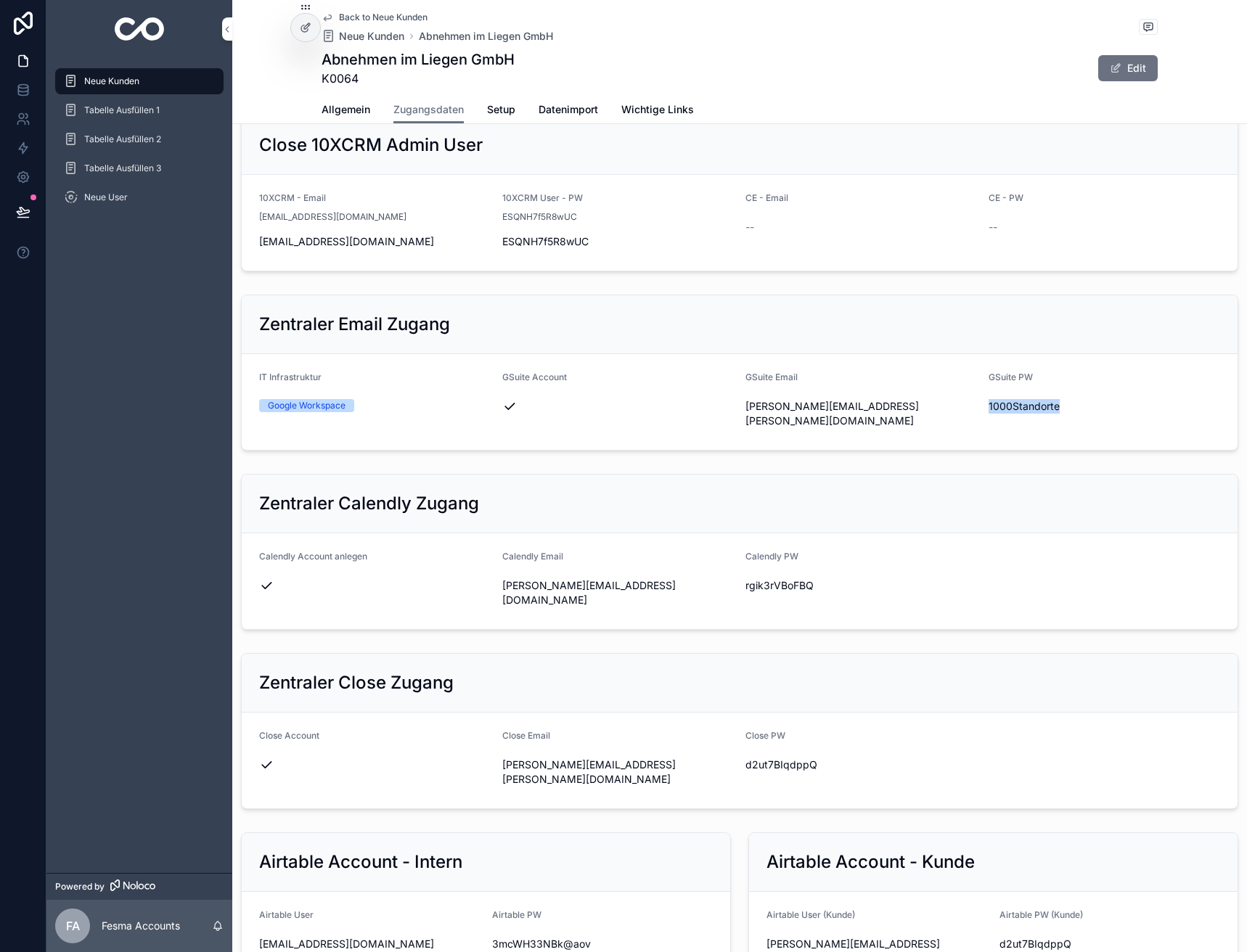
click at [767, 578] on span "rgik3rVBoFBQ" at bounding box center [861, 586] width 231 height 15
copy div "rgik3rVBoFBQ"
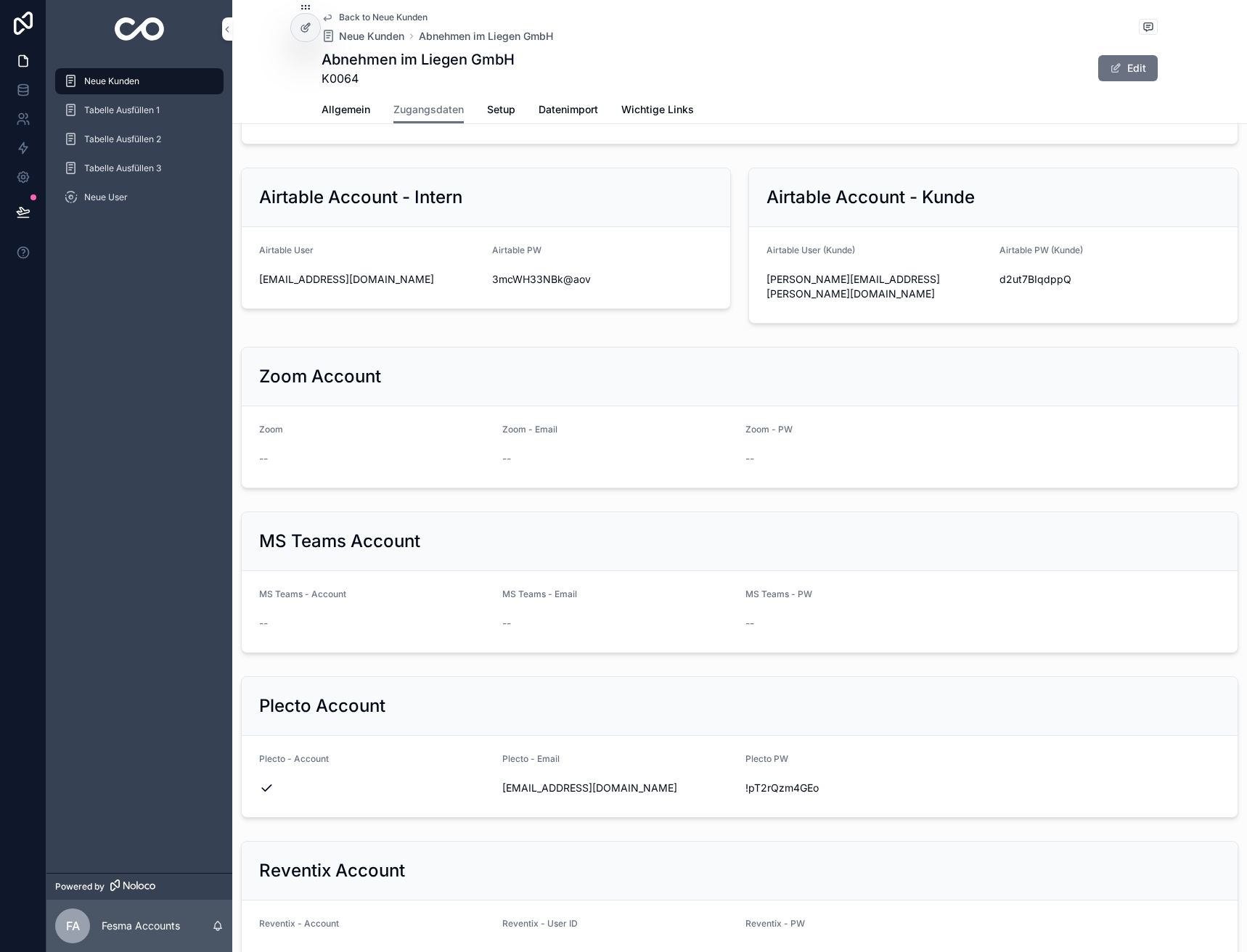
scroll to position [588, 0]
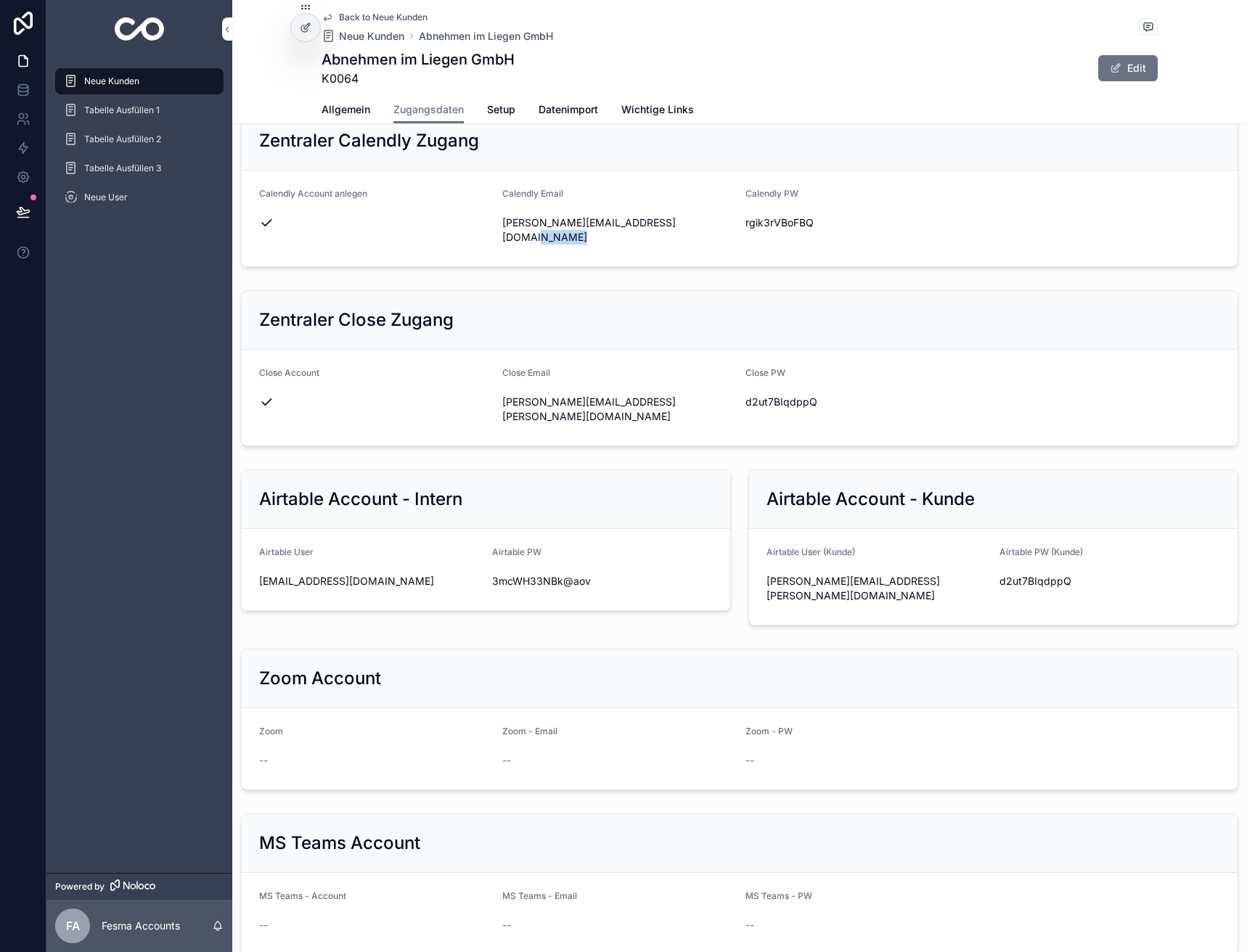
drag, startPoint x: 682, startPoint y: 206, endPoint x: 496, endPoint y: 206, distance: 186.0
click at [502, 216] on div "[PERSON_NAME][EMAIL_ADDRESS][DOMAIN_NAME]" at bounding box center [618, 230] width 231 height 29
click at [545, 216] on span "[PERSON_NAME][EMAIL_ADDRESS][DOMAIN_NAME]" at bounding box center [618, 230] width 231 height 29
